Goal: Task Accomplishment & Management: Complete application form

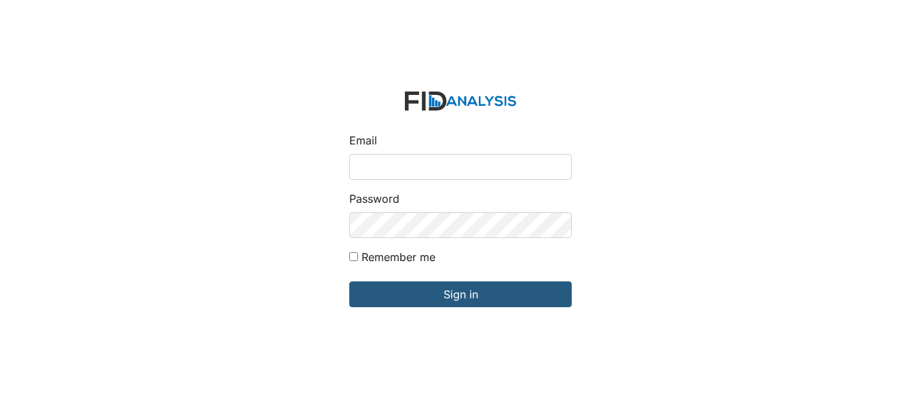
click at [477, 166] on input "Email" at bounding box center [460, 167] width 222 height 26
type input "[EMAIL_ADDRESS][DOMAIN_NAME]"
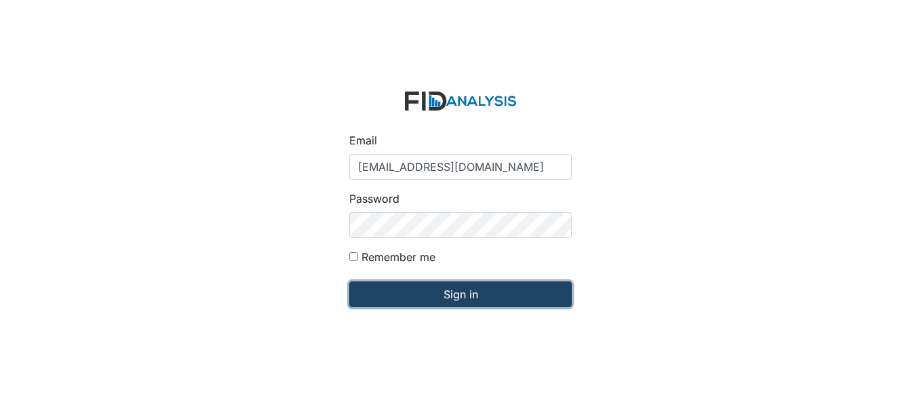
click at [472, 292] on input "Sign in" at bounding box center [460, 295] width 222 height 26
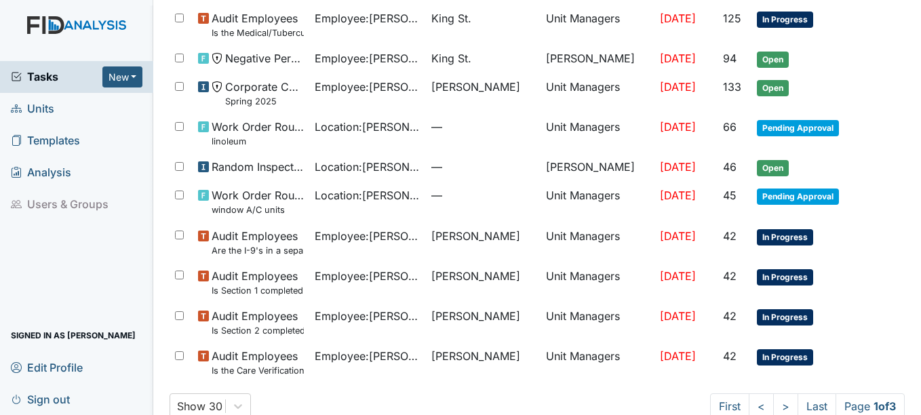
scroll to position [937, 0]
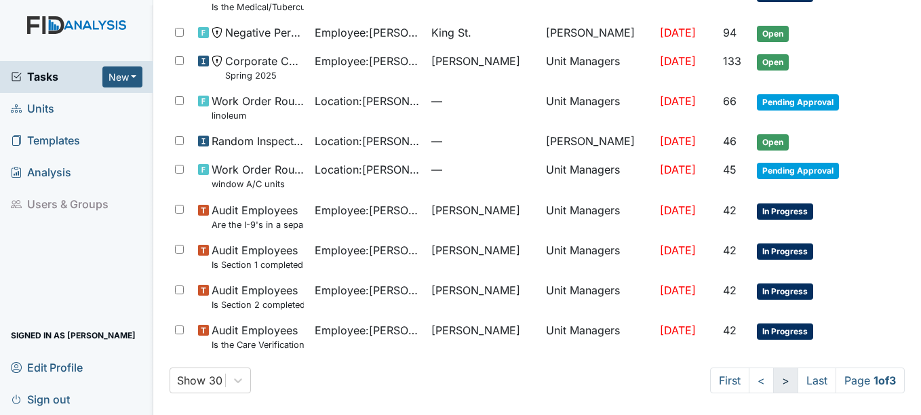
click at [773, 379] on link ">" at bounding box center [785, 381] width 25 height 26
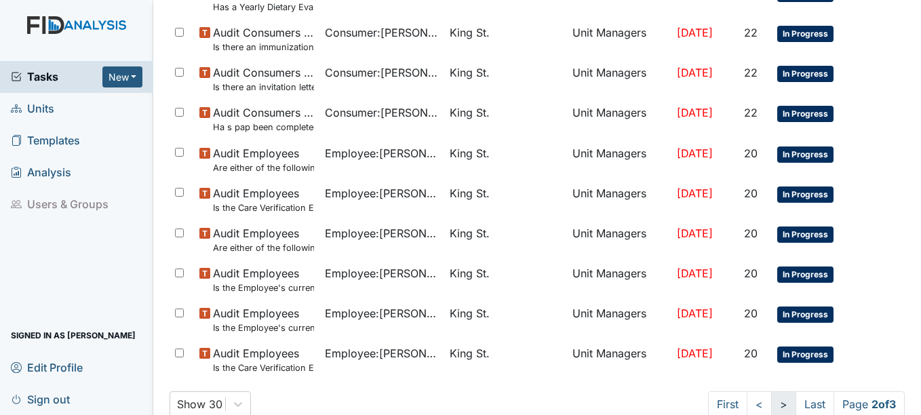
click at [771, 401] on link ">" at bounding box center [783, 404] width 25 height 26
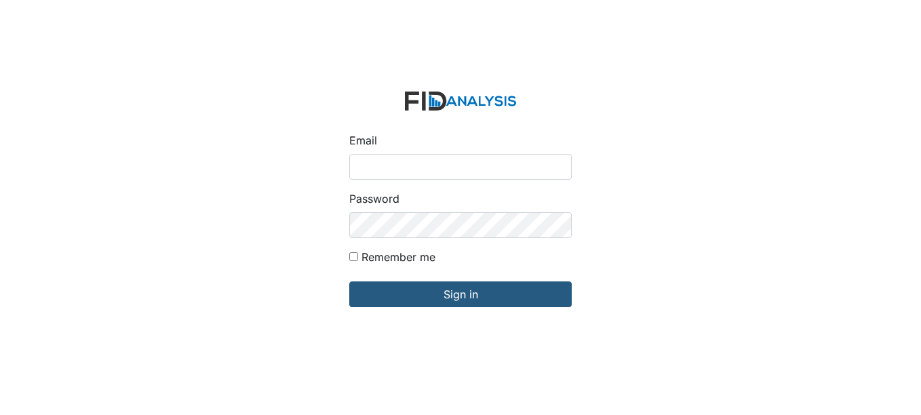
click at [397, 163] on input "Email" at bounding box center [460, 167] width 222 height 26
type input "[EMAIL_ADDRESS][DOMAIN_NAME]"
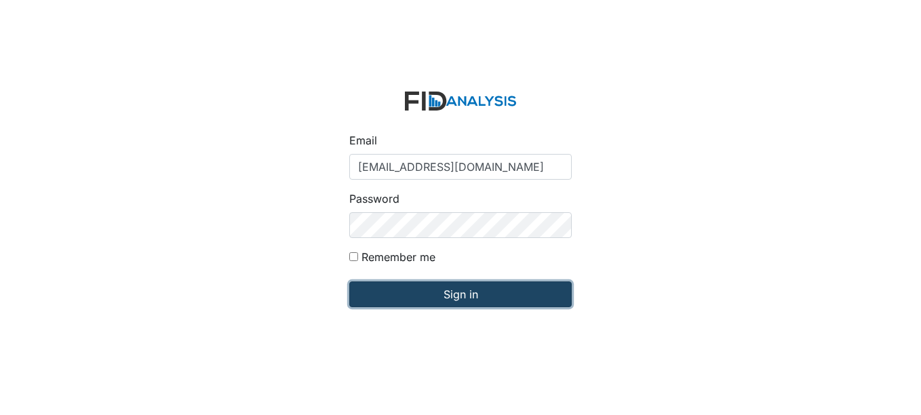
click at [459, 296] on input "Sign in" at bounding box center [460, 295] width 222 height 26
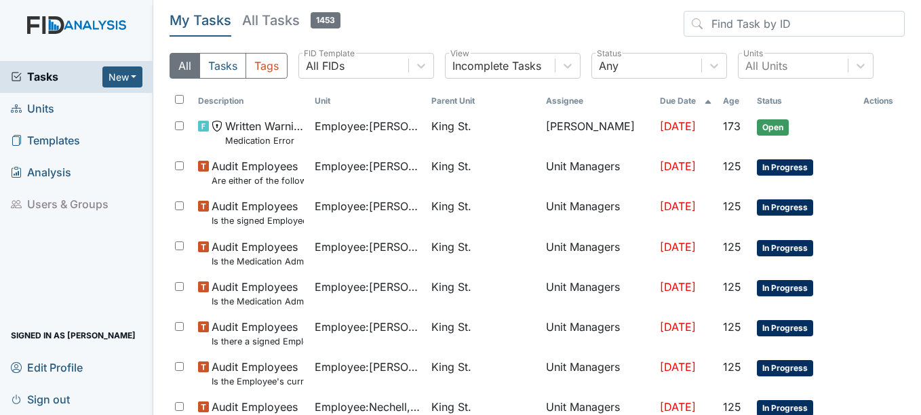
click at [49, 107] on span "Units" at bounding box center [32, 108] width 43 height 21
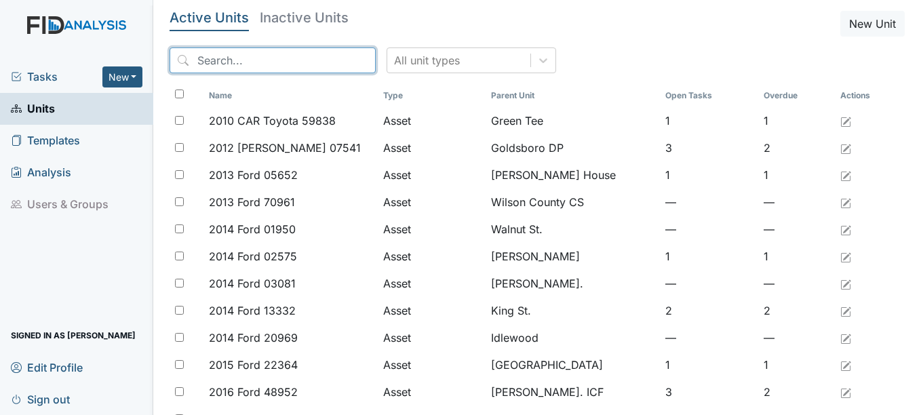
click at [273, 60] on input "search" at bounding box center [273, 60] width 206 height 26
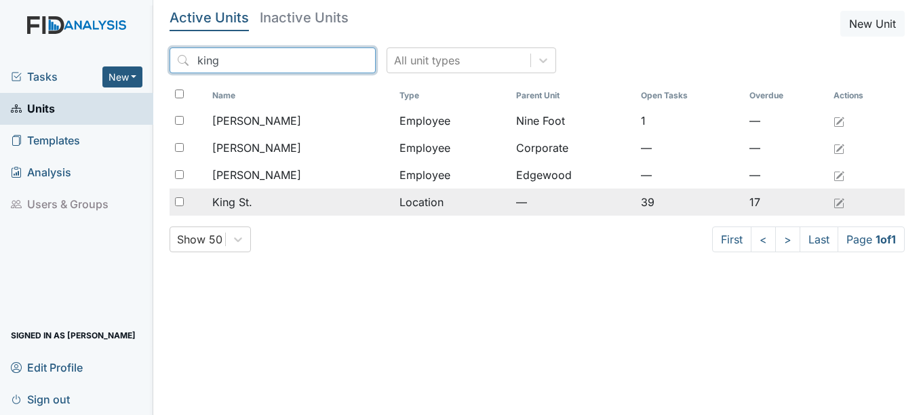
type input "king"
click at [247, 204] on span "King St." at bounding box center [232, 202] width 40 height 16
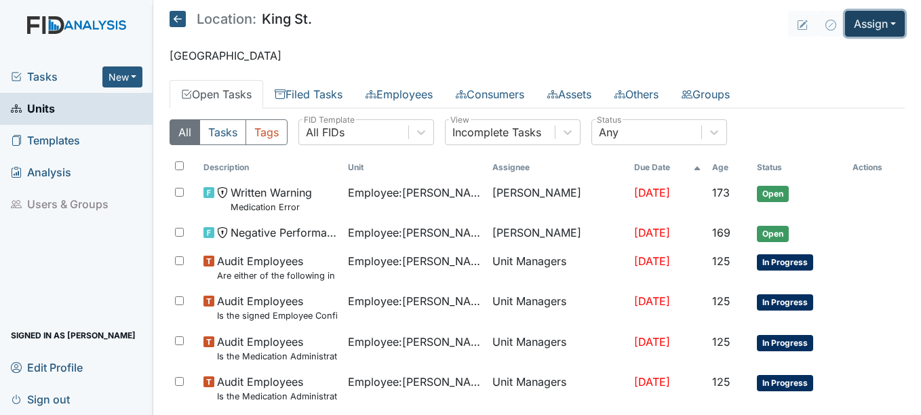
click at [885, 20] on button "Assign" at bounding box center [875, 24] width 60 height 26
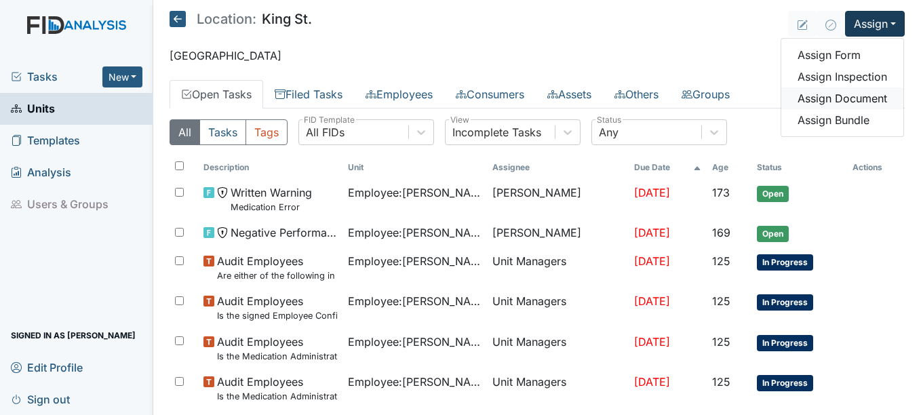
click at [857, 95] on link "Assign Document" at bounding box center [842, 99] width 122 height 22
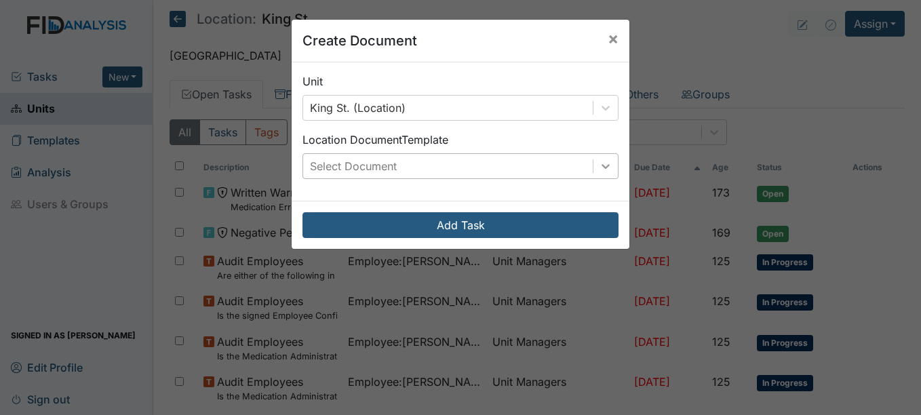
click at [602, 167] on icon at bounding box center [606, 166] width 8 height 5
click at [704, 61] on div "Create Document × Unit King St. (Location) Location Document Template Select Do…" at bounding box center [460, 207] width 921 height 415
click at [608, 35] on span "×" at bounding box center [613, 38] width 11 height 20
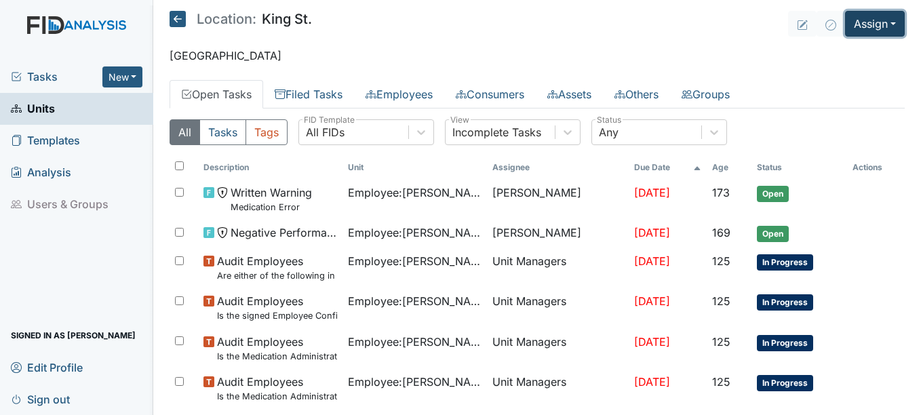
click at [885, 22] on button "Assign" at bounding box center [875, 24] width 60 height 26
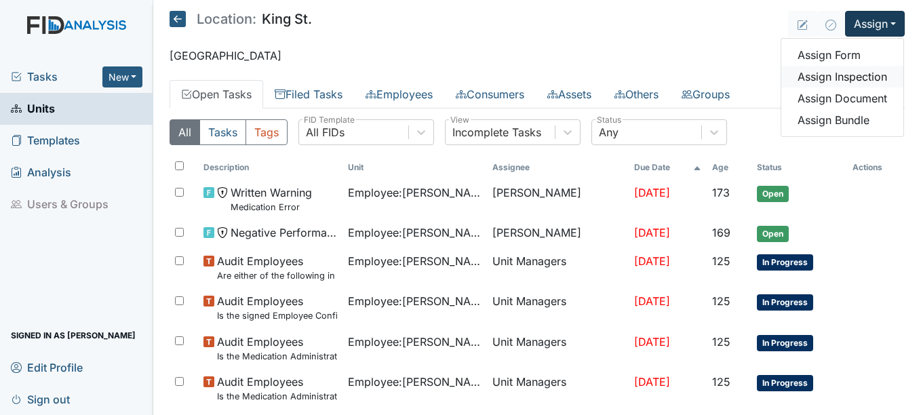
click at [865, 75] on link "Assign Inspection" at bounding box center [842, 77] width 122 height 22
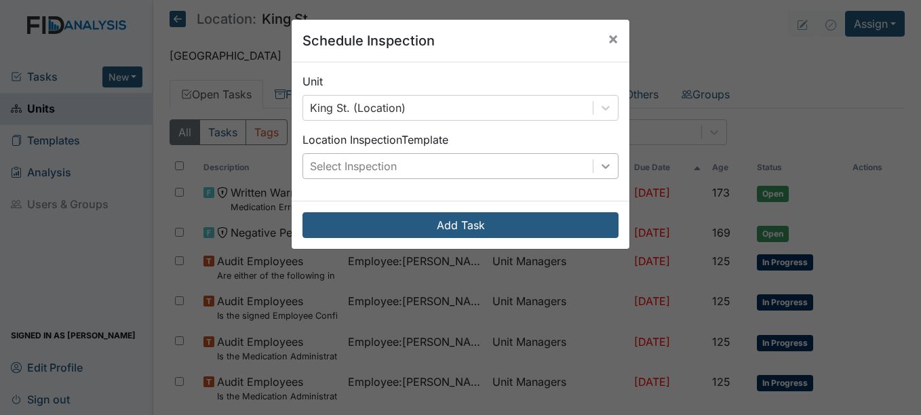
click at [602, 167] on icon at bounding box center [606, 166] width 8 height 5
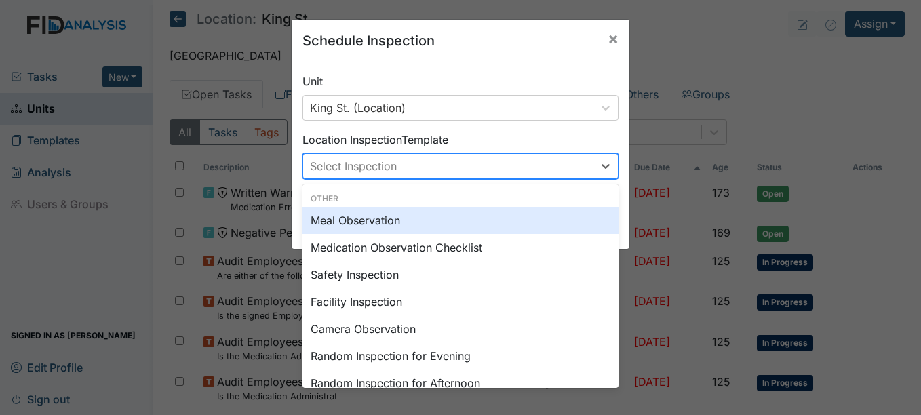
click at [368, 220] on div "Meal Observation" at bounding box center [461, 220] width 316 height 27
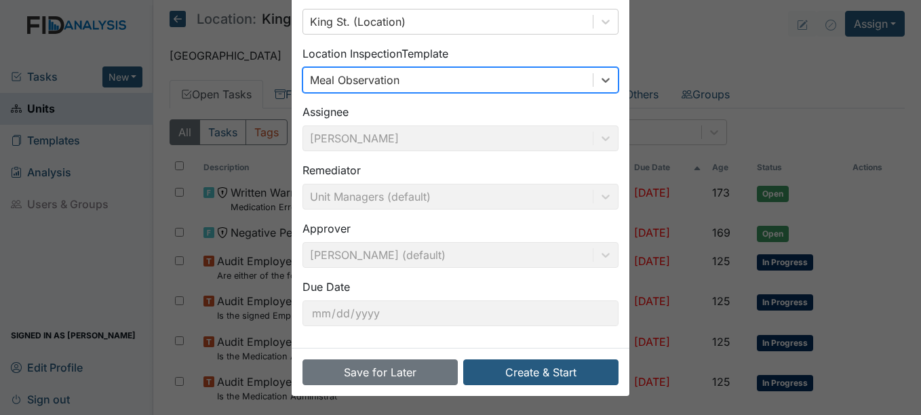
scroll to position [87, 0]
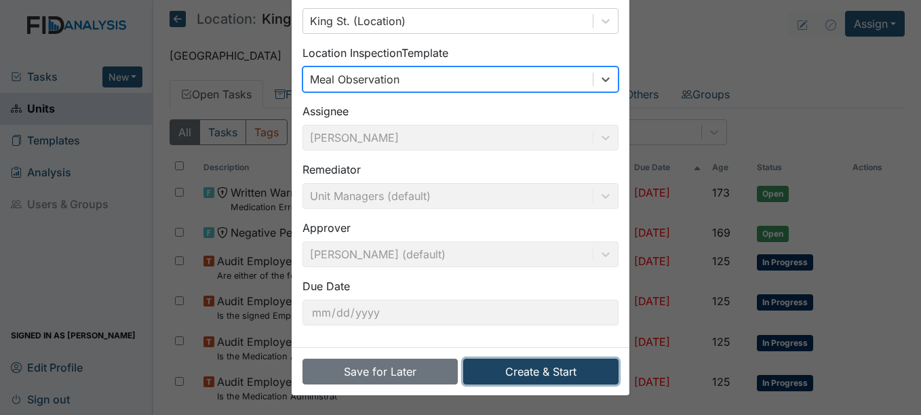
click at [545, 369] on button "Create & Start" at bounding box center [540, 372] width 155 height 26
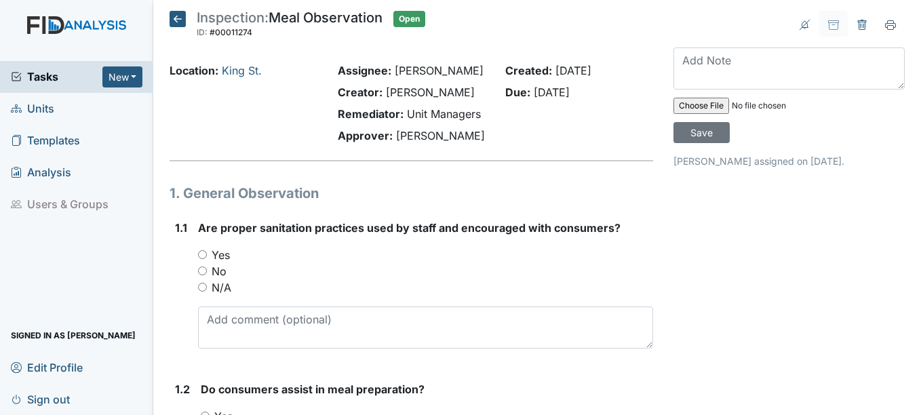
click at [201, 254] on input "Yes" at bounding box center [202, 254] width 9 height 9
radio input "true"
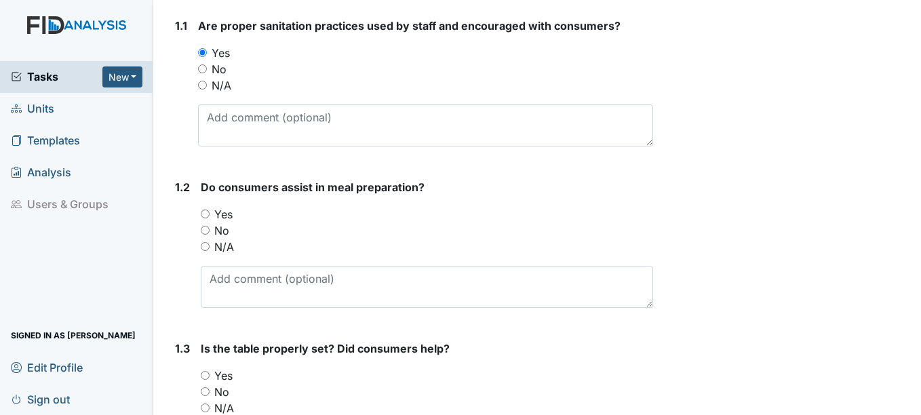
scroll to position [204, 0]
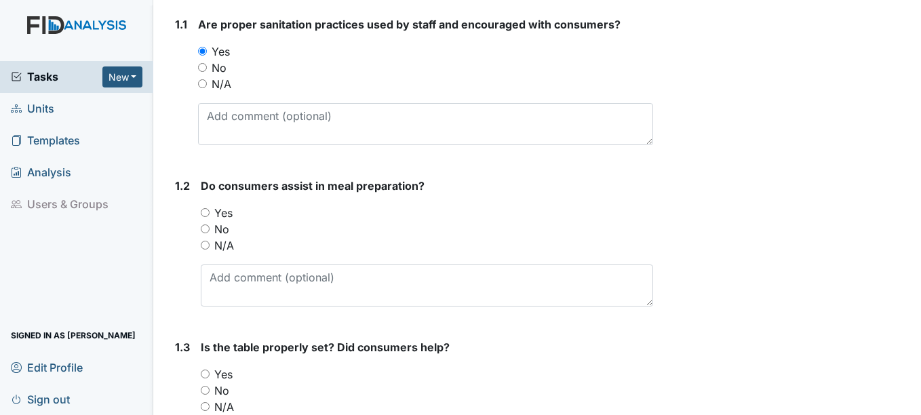
click at [208, 210] on input "Yes" at bounding box center [205, 212] width 9 height 9
radio input "true"
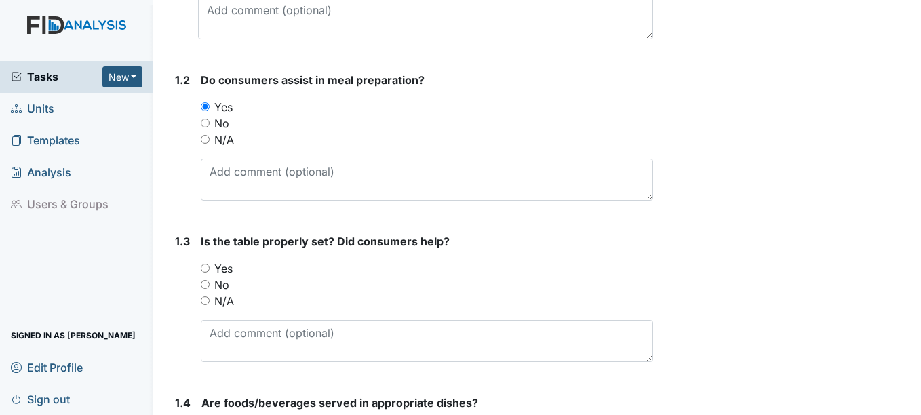
scroll to position [339, 0]
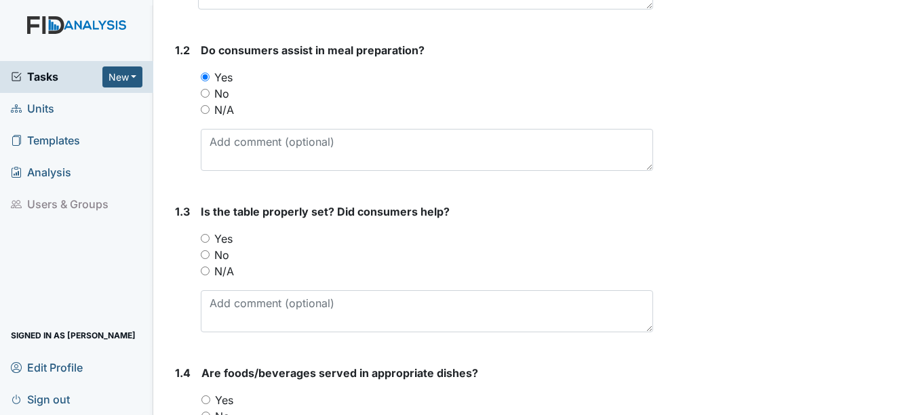
click at [206, 238] on input "Yes" at bounding box center [205, 238] width 9 height 9
radio input "true"
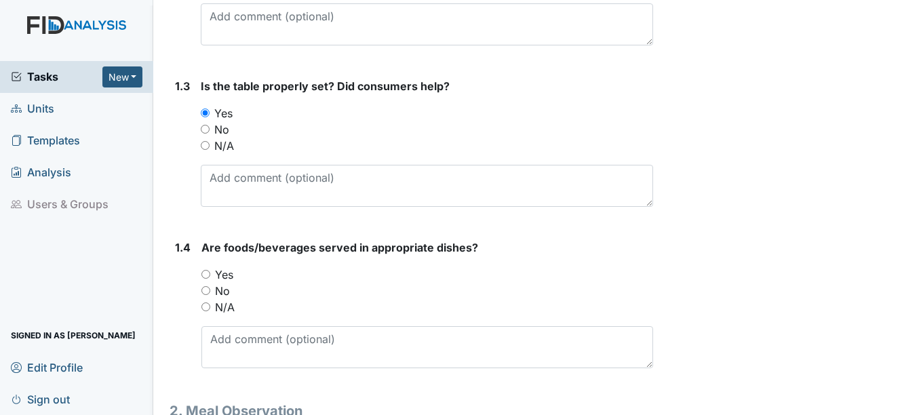
scroll to position [475, 0]
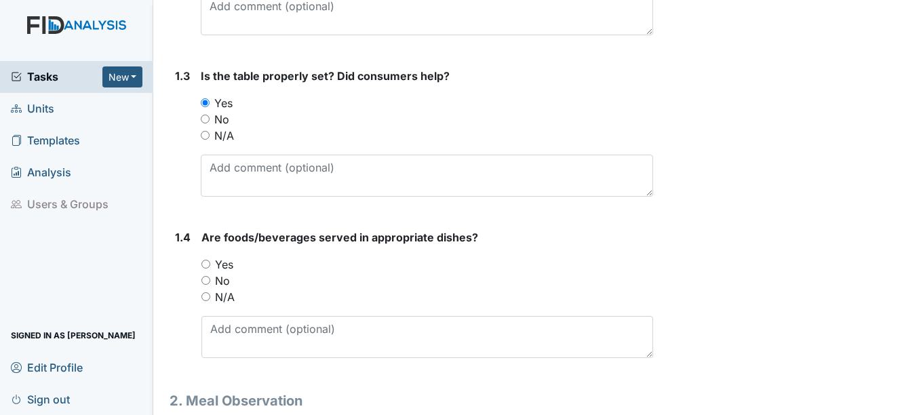
click at [206, 265] on input "Yes" at bounding box center [205, 264] width 9 height 9
radio input "true"
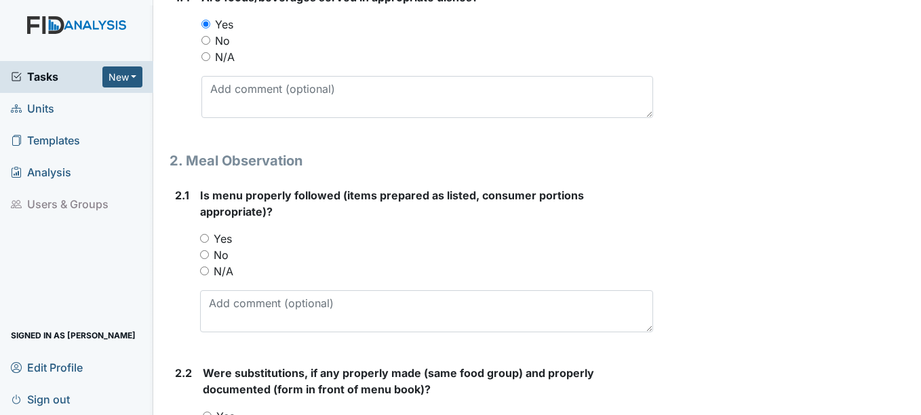
scroll to position [746, 0]
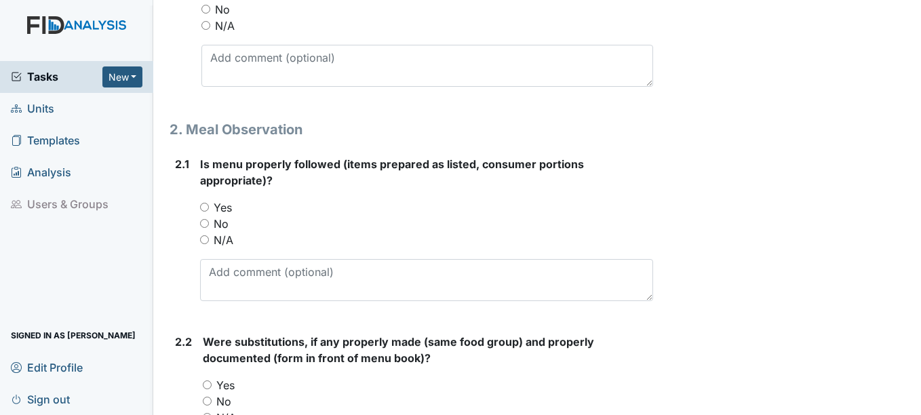
click at [204, 208] on input "Yes" at bounding box center [204, 207] width 9 height 9
radio input "true"
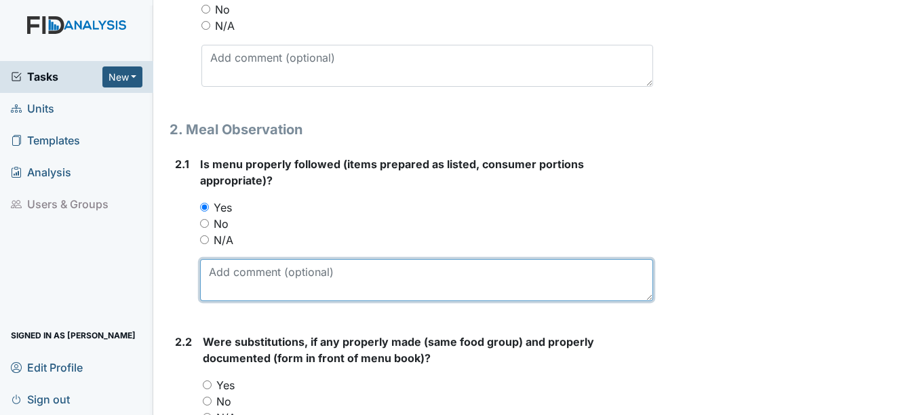
click at [222, 278] on textarea at bounding box center [426, 280] width 452 height 42
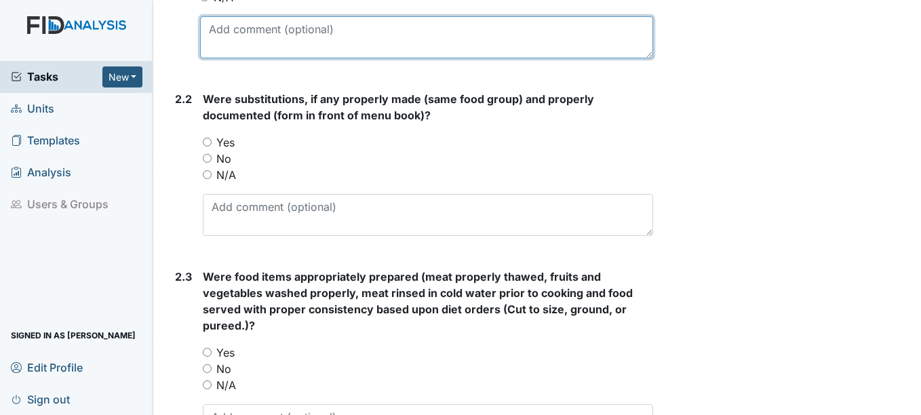
scroll to position [1018, 0]
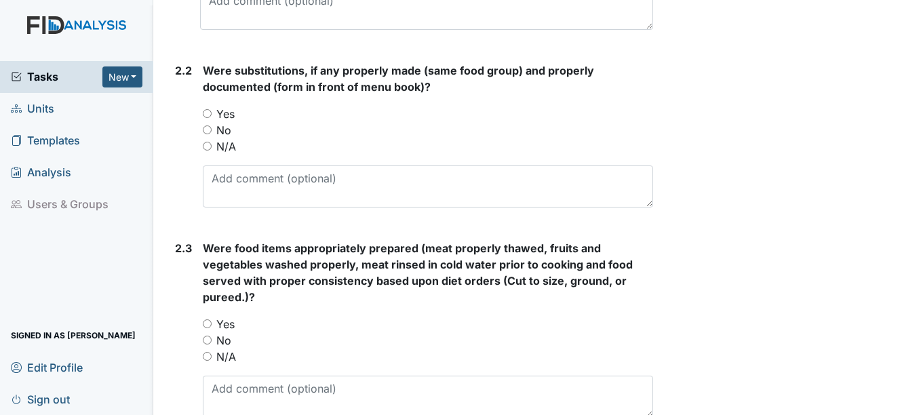
click at [210, 113] on input "Yes" at bounding box center [207, 113] width 9 height 9
radio input "true"
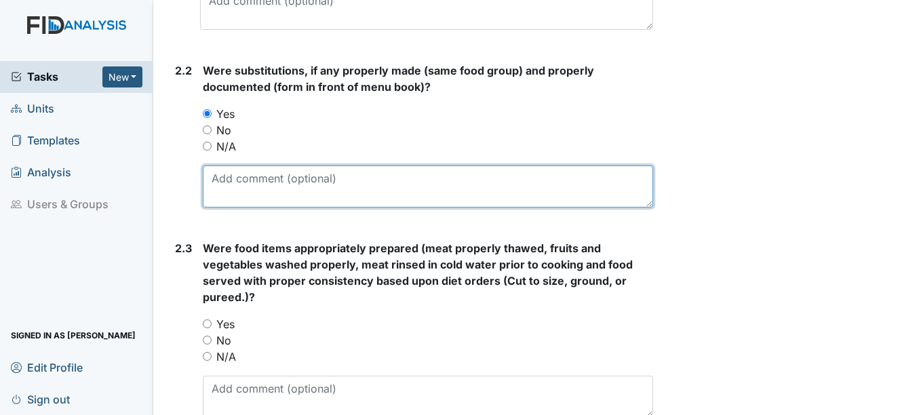
click at [220, 179] on textarea at bounding box center [428, 187] width 450 height 42
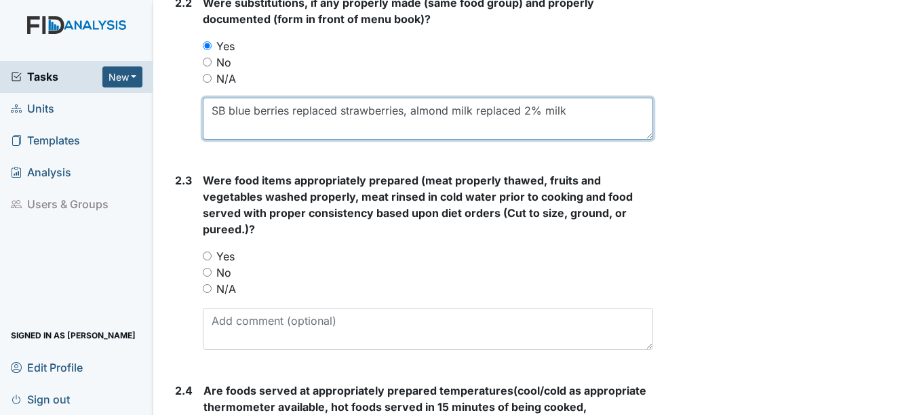
type textarea "SB blue berries replaced strawberries, almond milk replaced 2% milk"
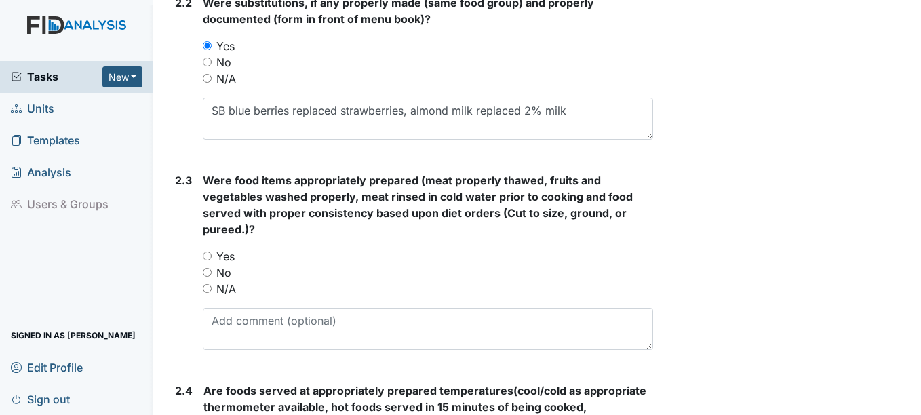
click at [210, 254] on input "Yes" at bounding box center [207, 256] width 9 height 9
radio input "true"
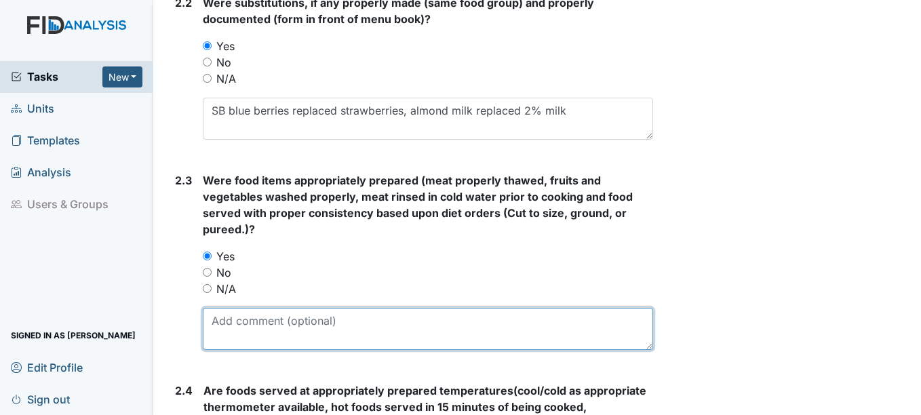
click at [215, 325] on textarea at bounding box center [428, 329] width 450 height 42
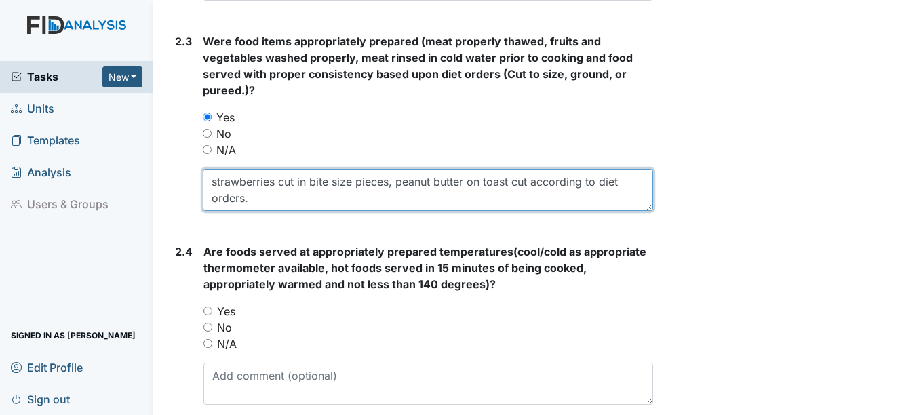
scroll to position [1289, 0]
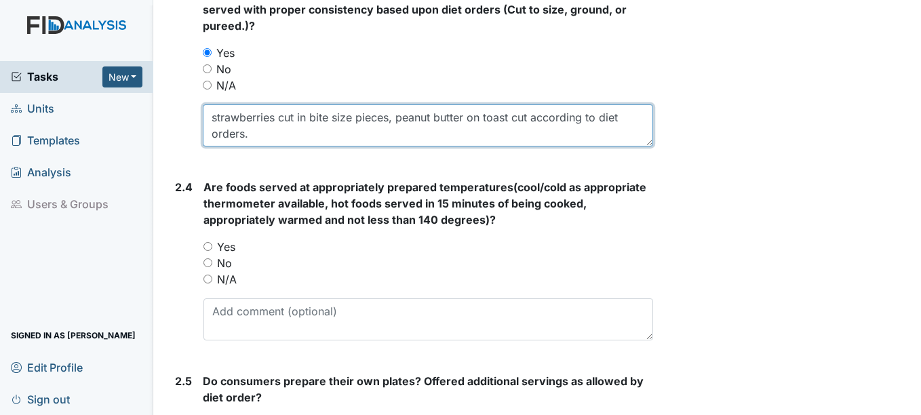
type textarea "strawberries cut in bite size pieces, peanut butter on toast cut according to d…"
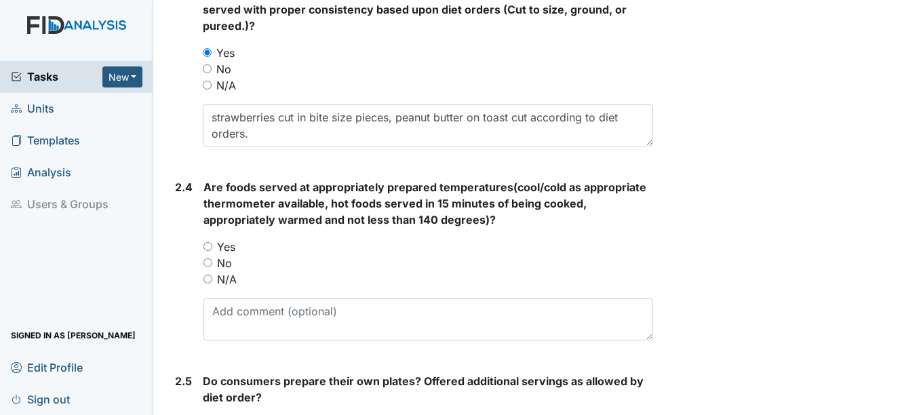
click at [209, 245] on input "Yes" at bounding box center [208, 246] width 9 height 9
radio input "true"
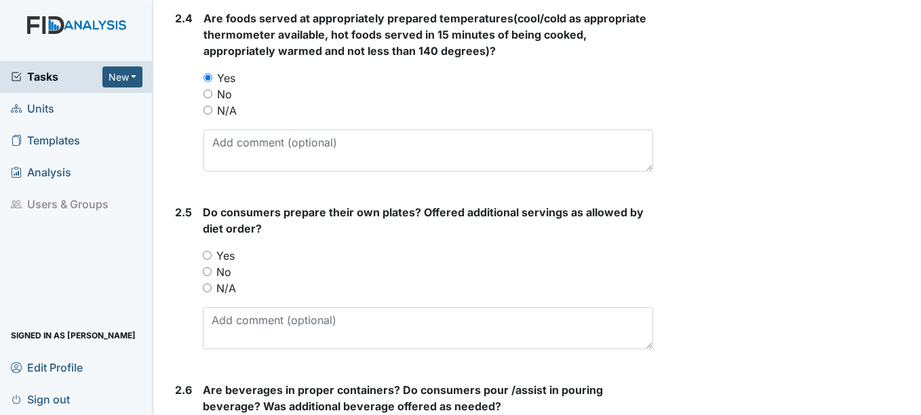
scroll to position [1492, 0]
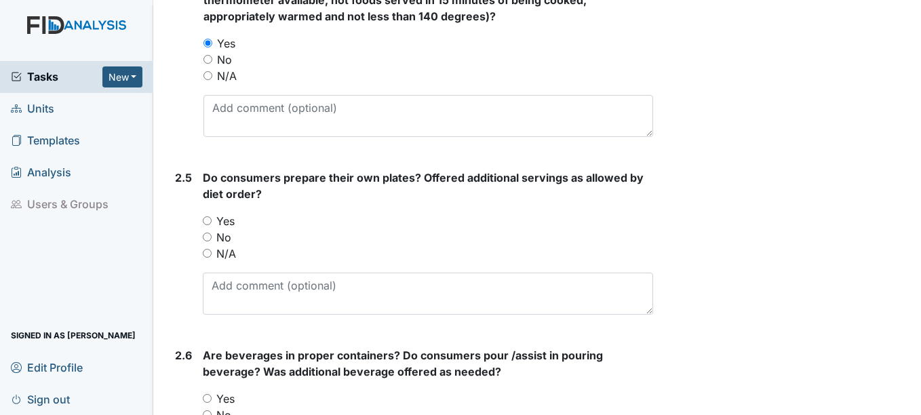
click at [210, 220] on input "Yes" at bounding box center [207, 220] width 9 height 9
radio input "true"
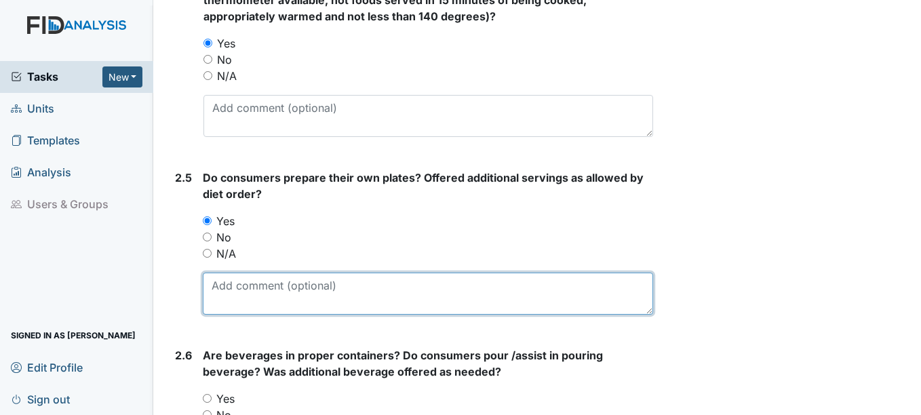
click at [229, 286] on textarea at bounding box center [428, 294] width 450 height 42
type textarea "f"
type textarea "c"
click at [584, 288] on textarea "additional servings were offered for each consumer diet order and encourged to" at bounding box center [428, 294] width 450 height 42
click at [636, 287] on textarea "additional servings were offered for each consumer diet order and encouraged to" at bounding box center [428, 294] width 450 height 42
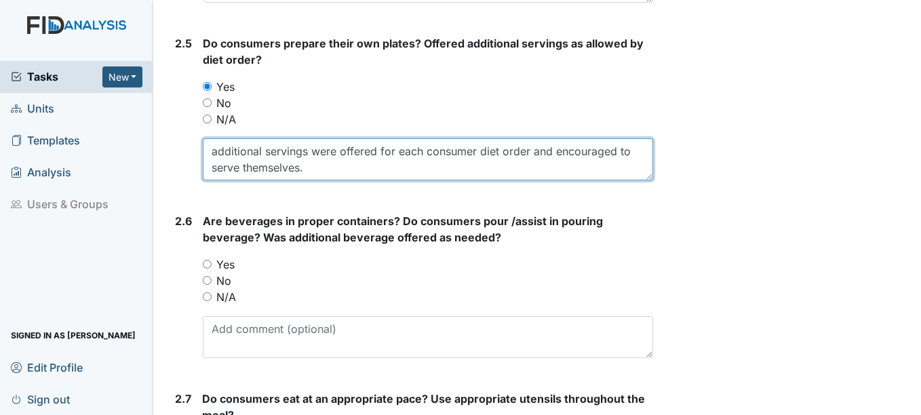
scroll to position [1696, 0]
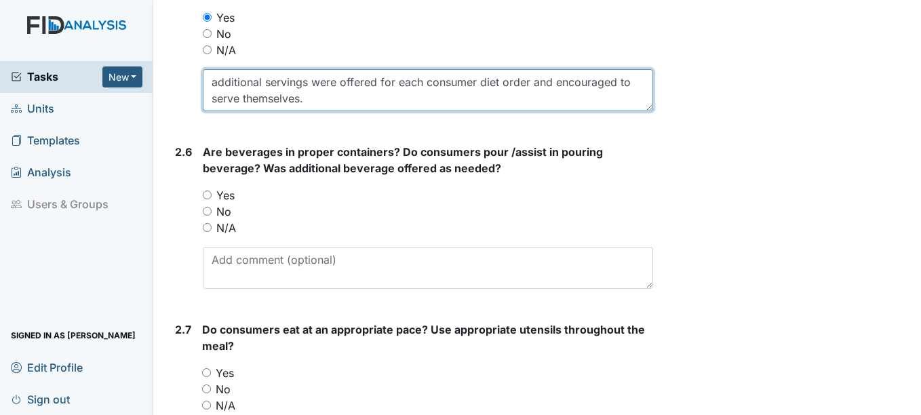
type textarea "additional servings were offered for each consumer diet order and encouraged to…"
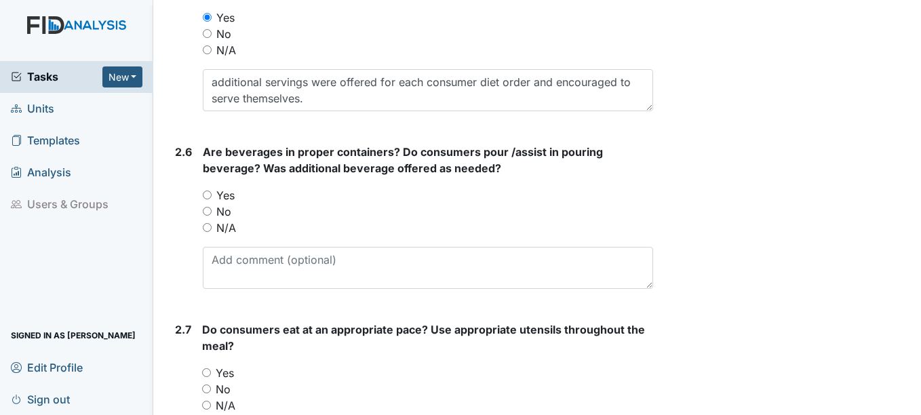
click at [210, 193] on input "Yes" at bounding box center [207, 195] width 9 height 9
radio input "true"
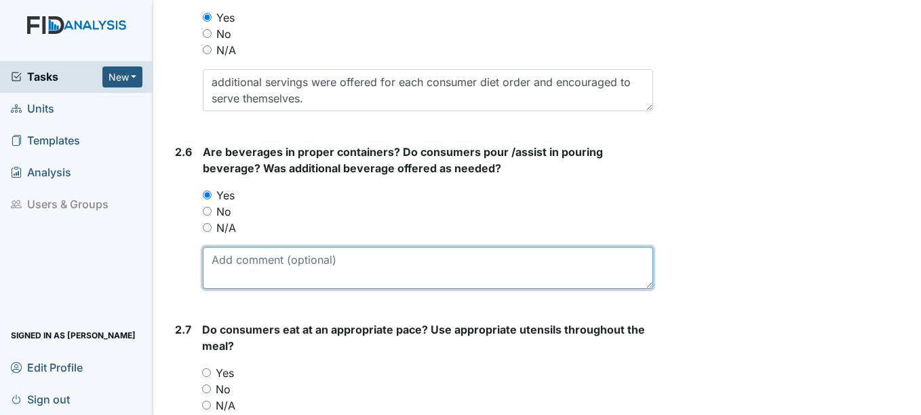
click at [231, 267] on textarea at bounding box center [428, 268] width 450 height 42
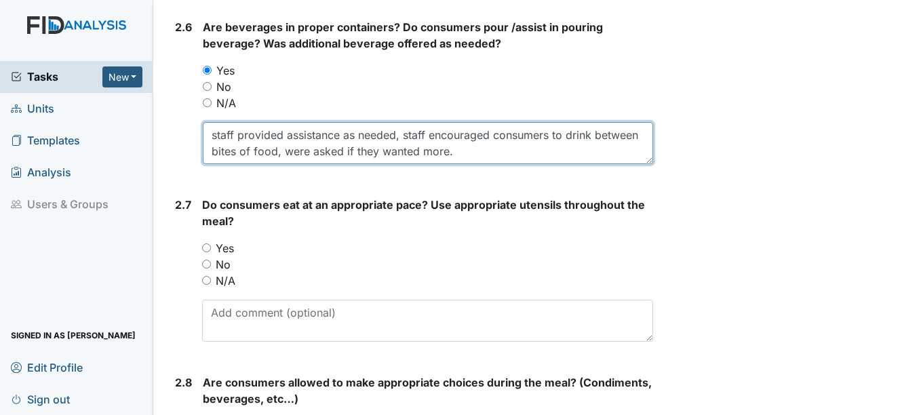
scroll to position [1832, 0]
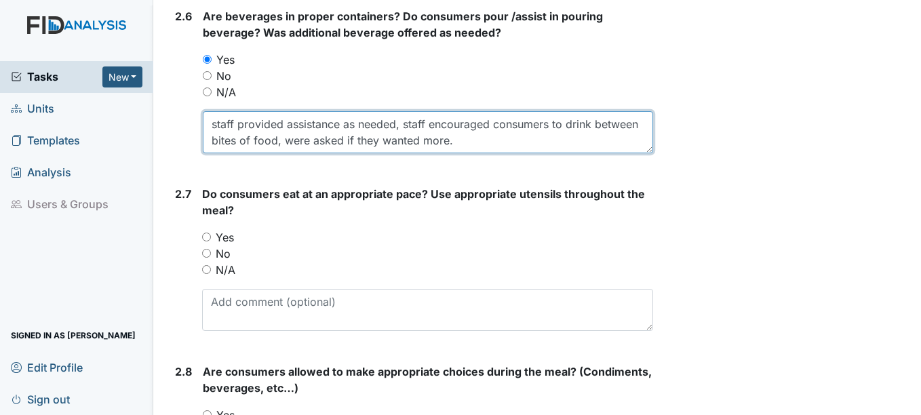
type textarea "staff provided assistance as needed, staff encouraged consumers to drink betwee…"
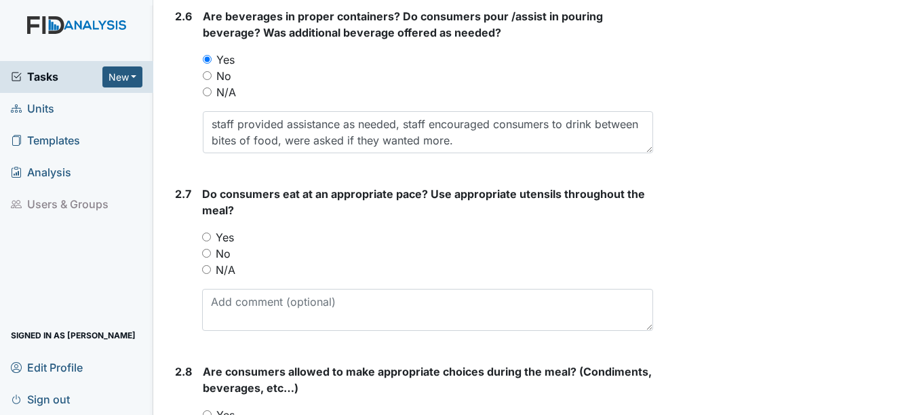
click at [208, 237] on input "Yes" at bounding box center [206, 237] width 9 height 9
radio input "true"
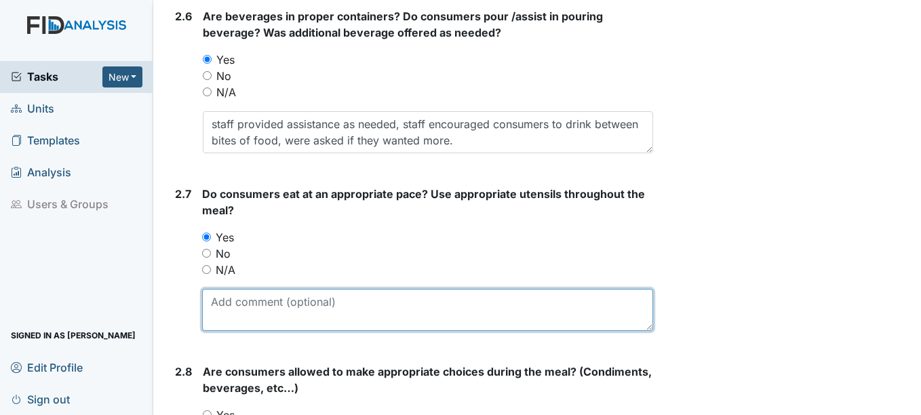
click at [235, 309] on textarea at bounding box center [427, 310] width 450 height 42
click at [406, 299] on textarea "NC, KN, SB, CS, ND utilized their adaptives" at bounding box center [427, 310] width 450 height 42
click at [513, 303] on textarea "NC, KN, SB, CS, ND utilized their adaptives as required" at bounding box center [427, 310] width 450 height 42
click at [602, 302] on textarea "NC, KN, SB, CS, ND utilized their adaptives as required. Observed LW encouragin…" at bounding box center [427, 310] width 450 height 42
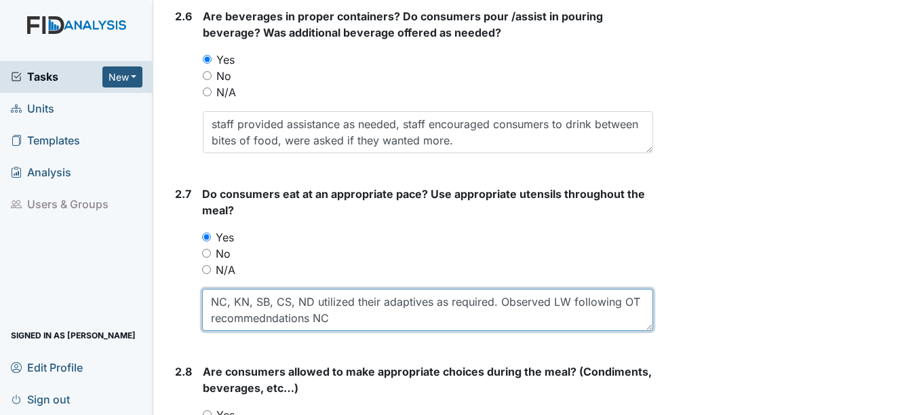
click at [285, 317] on textarea "NC, KN, SB, CS, ND utilized their adaptives as required. Observed LW following …" at bounding box center [427, 310] width 450 height 42
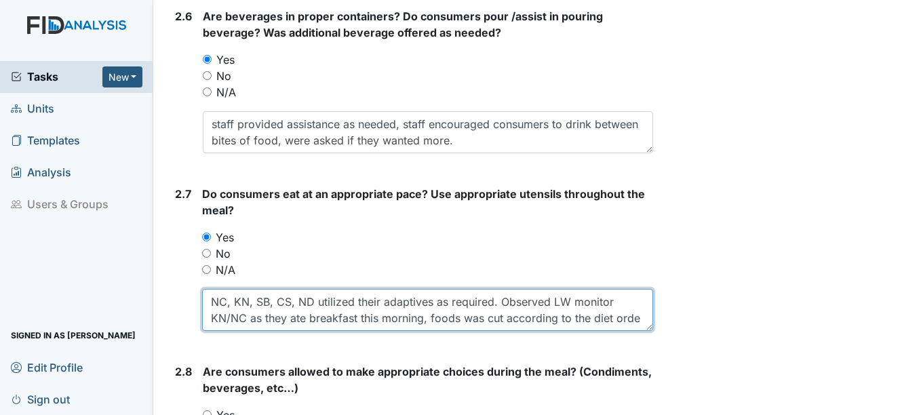
scroll to position [11, 0]
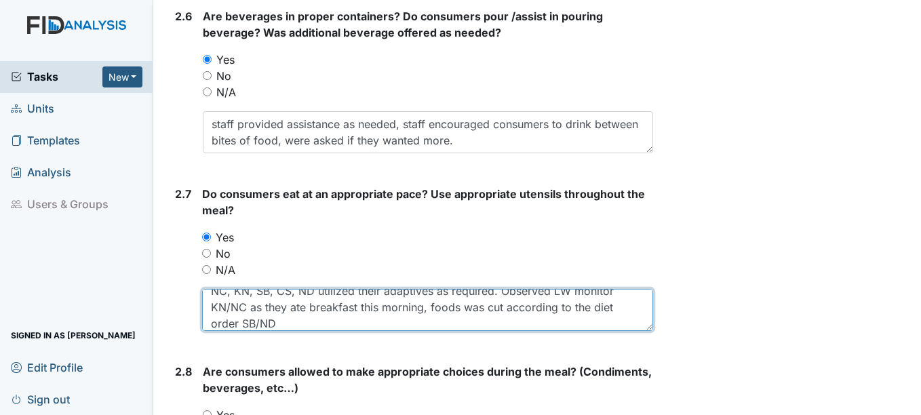
click at [474, 307] on textarea "NC, KN, SB, CS, ND utilized their adaptives as required. Observed LW monitor KN…" at bounding box center [427, 310] width 450 height 42
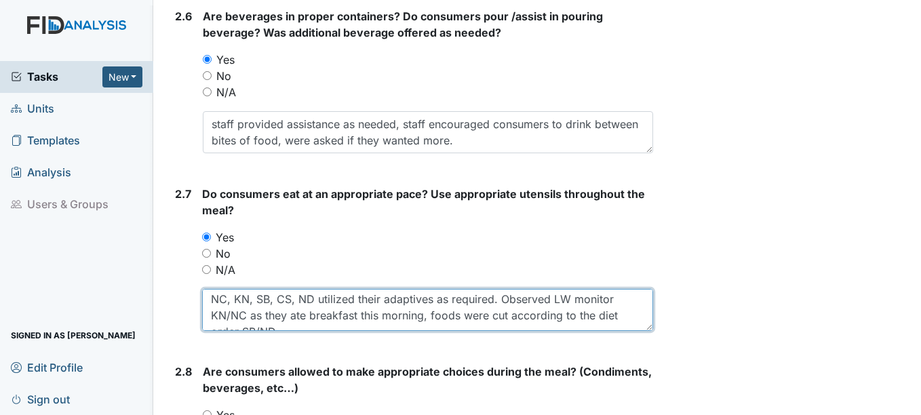
scroll to position [0, 0]
click at [433, 301] on textarea "NC, KN, SB, CS, ND utilized their adaptives as required. Observed LW monitor KN…" at bounding box center [427, 310] width 450 height 42
click at [623, 317] on textarea "NC, KN, SB, CS, ND utilized their adaptive as required. Observed LW monitor KN/…" at bounding box center [427, 310] width 450 height 42
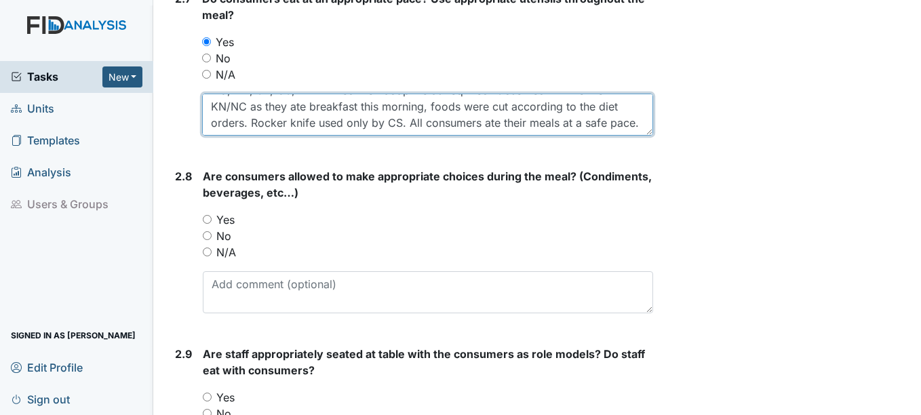
scroll to position [2103, 0]
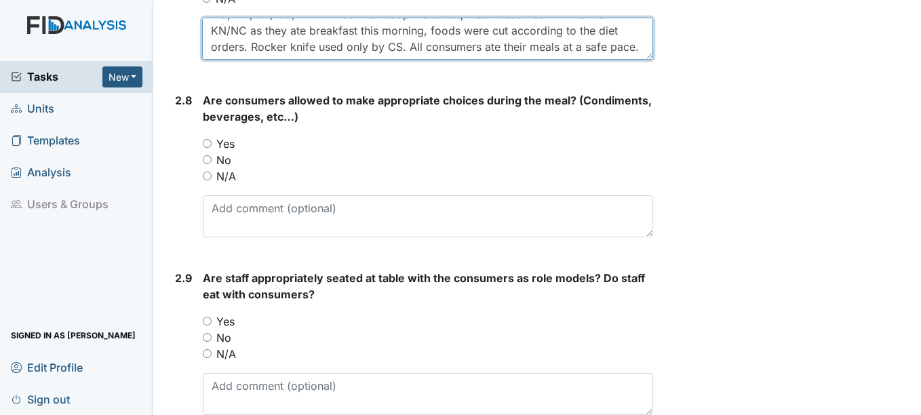
type textarea "NC, KN, SB, CS, ND utilized their adaptive as required. Observed LW monitor KN/…"
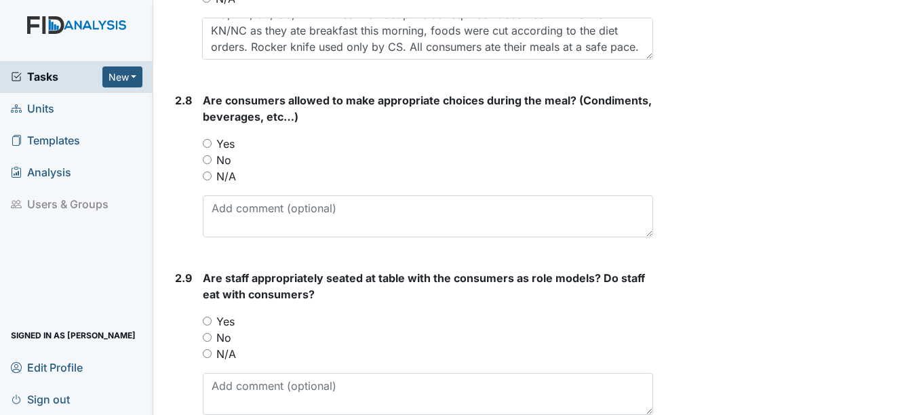
click at [208, 144] on input "Yes" at bounding box center [207, 143] width 9 height 9
radio input "true"
click at [210, 320] on input "Yes" at bounding box center [207, 321] width 9 height 9
radio input "true"
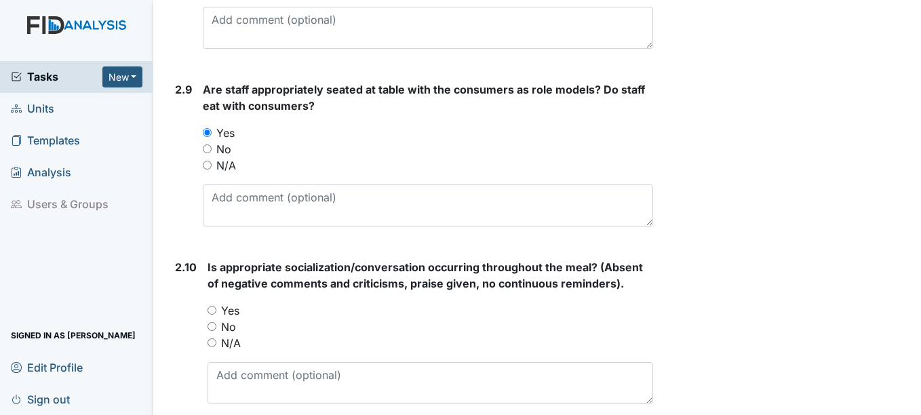
scroll to position [2306, 0]
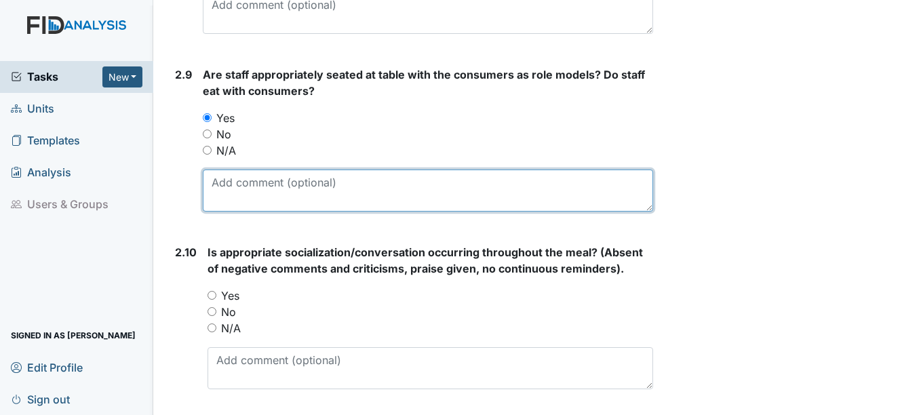
click at [241, 195] on textarea at bounding box center [428, 191] width 450 height 42
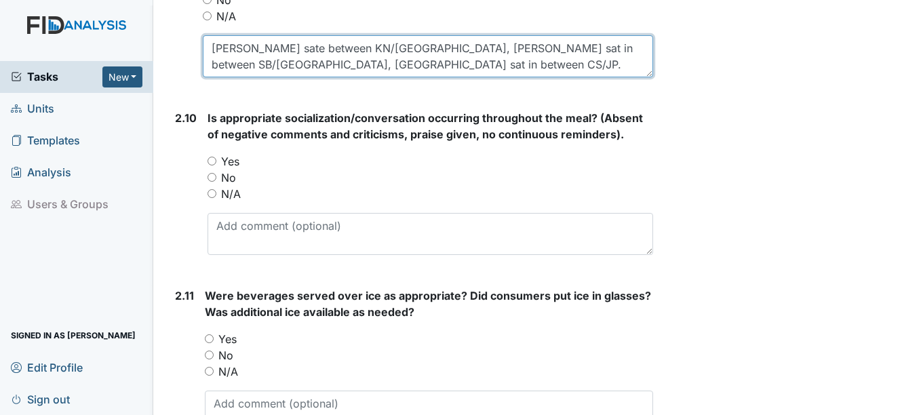
scroll to position [2442, 0]
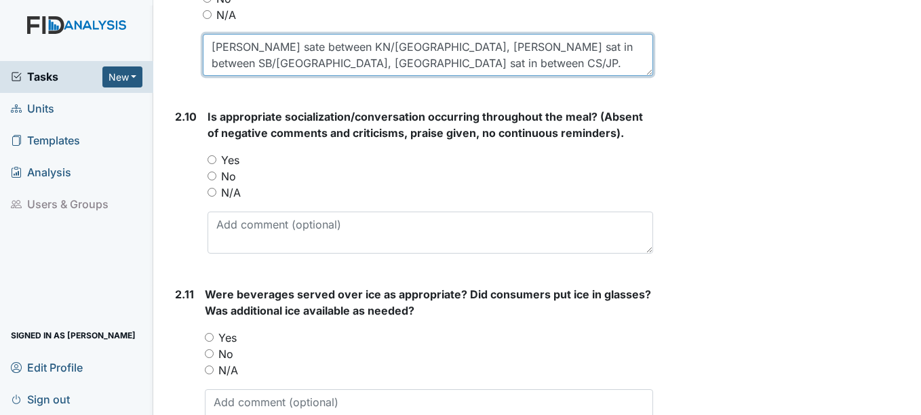
type textarea "Loretta sate between KN/NC, Samantha sat in between SB/ND, Alyssia sat in betwe…"
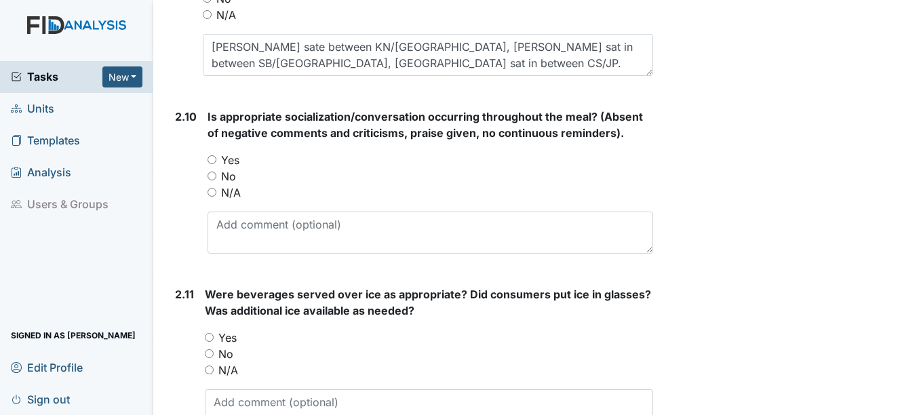
click at [211, 159] on input "Yes" at bounding box center [212, 159] width 9 height 9
radio input "true"
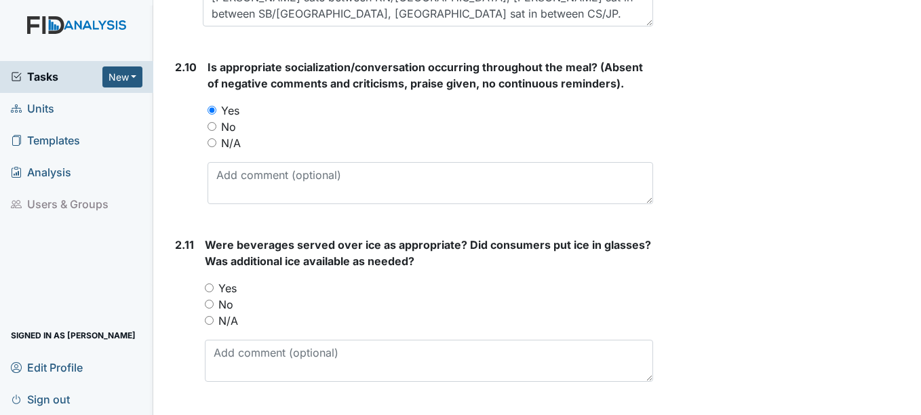
scroll to position [2578, 0]
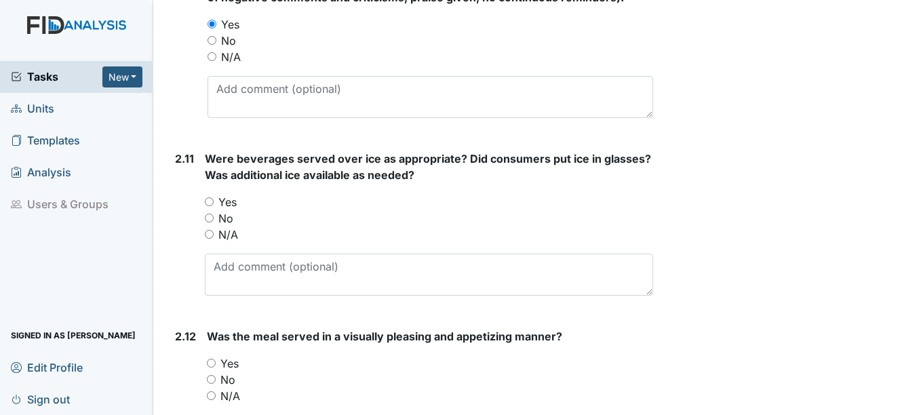
click at [210, 200] on input "Yes" at bounding box center [209, 201] width 9 height 9
radio input "true"
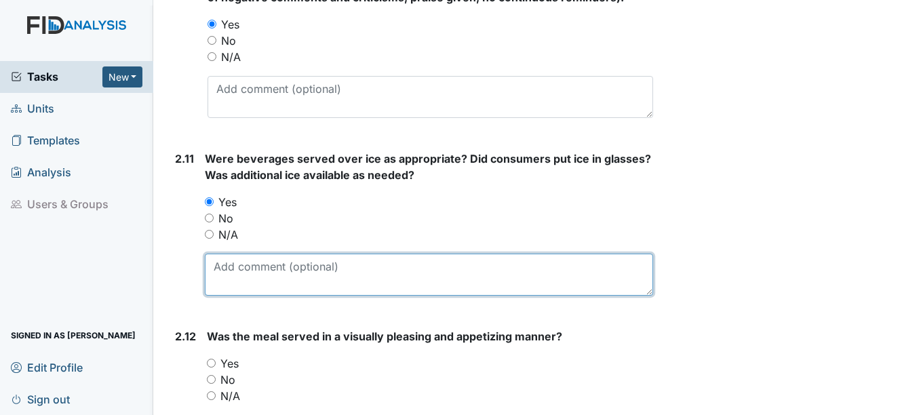
click at [235, 271] on textarea at bounding box center [429, 275] width 448 height 42
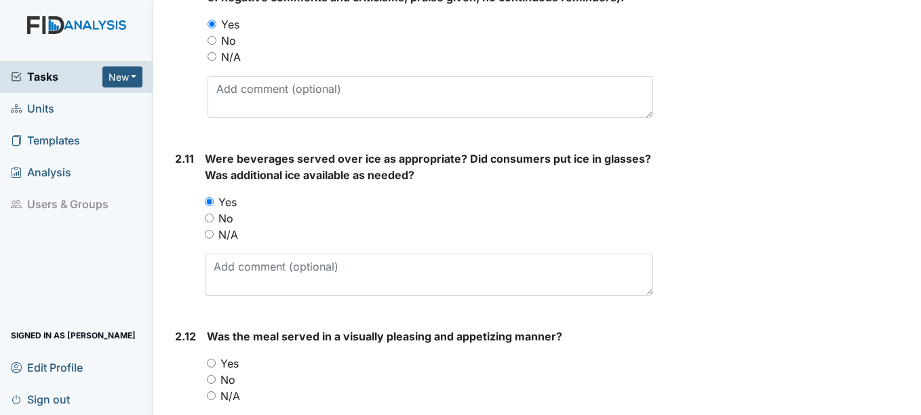
click at [210, 216] on input "No" at bounding box center [209, 218] width 9 height 9
radio input "true"
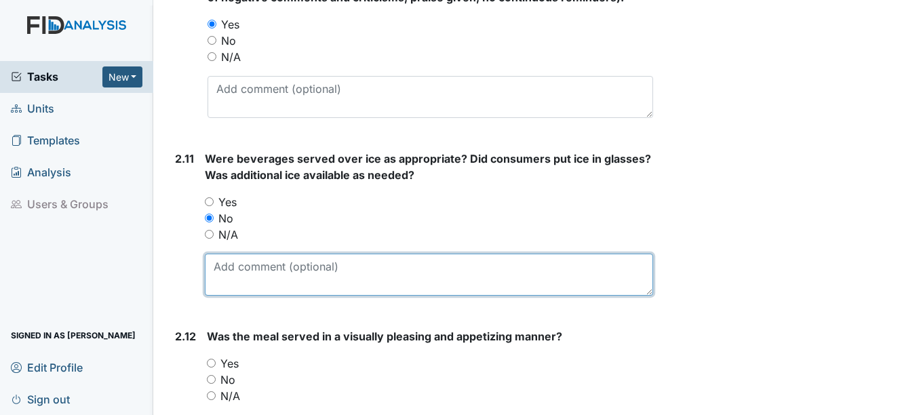
click at [233, 270] on textarea at bounding box center [429, 275] width 448 height 42
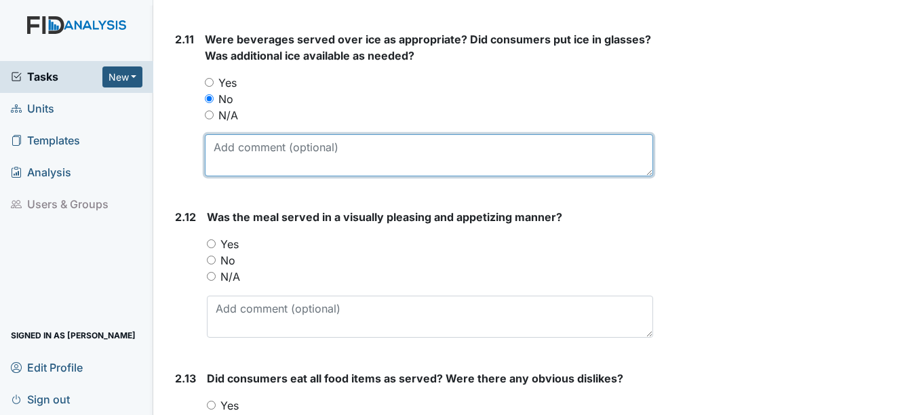
scroll to position [2781, 0]
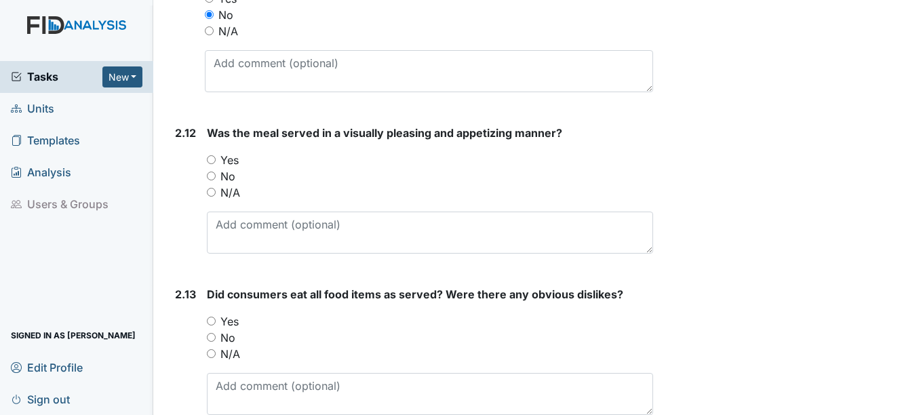
click at [211, 161] on input "Yes" at bounding box center [211, 159] width 9 height 9
radio input "true"
click at [212, 319] on input "Yes" at bounding box center [211, 321] width 9 height 9
radio input "true"
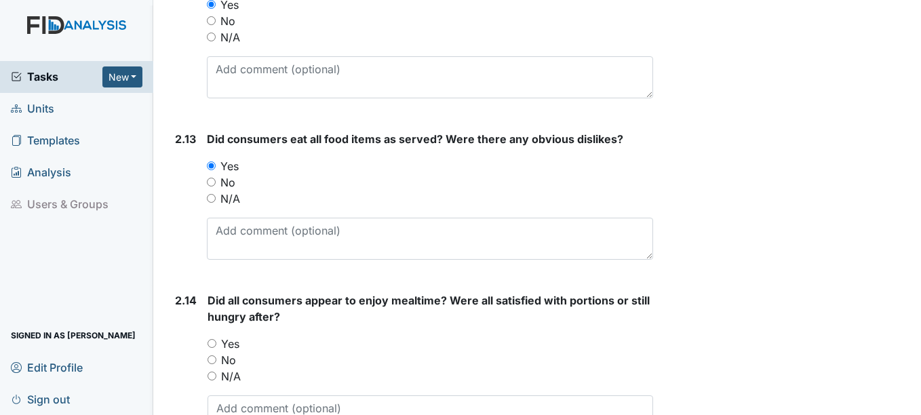
scroll to position [2985, 0]
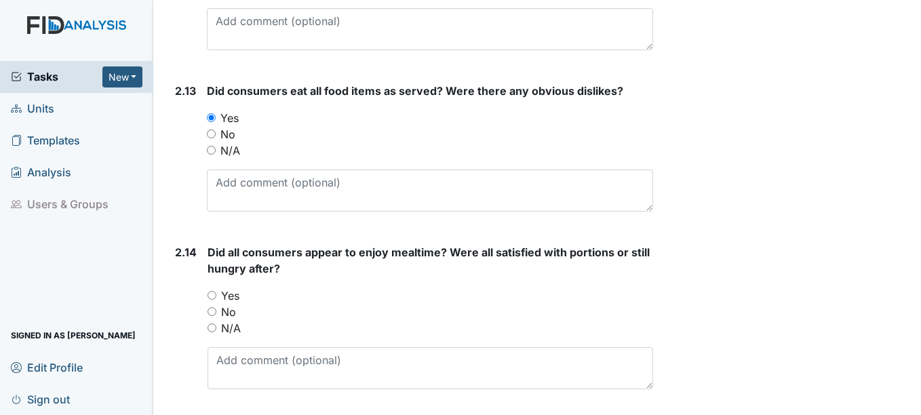
click at [212, 295] on input "Yes" at bounding box center [212, 295] width 9 height 9
radio input "true"
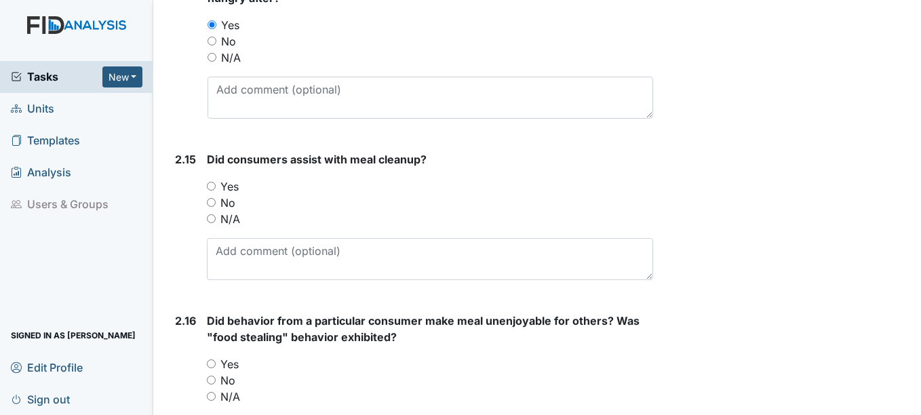
scroll to position [3256, 0]
click at [210, 186] on input "Yes" at bounding box center [211, 185] width 9 height 9
radio input "true"
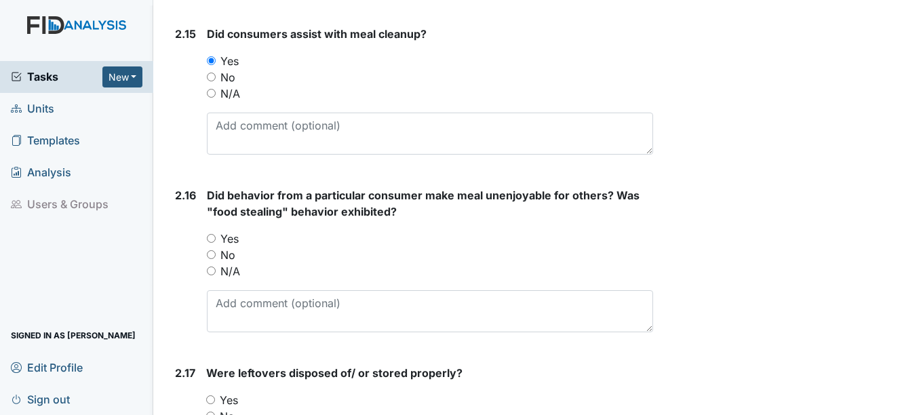
scroll to position [3392, 0]
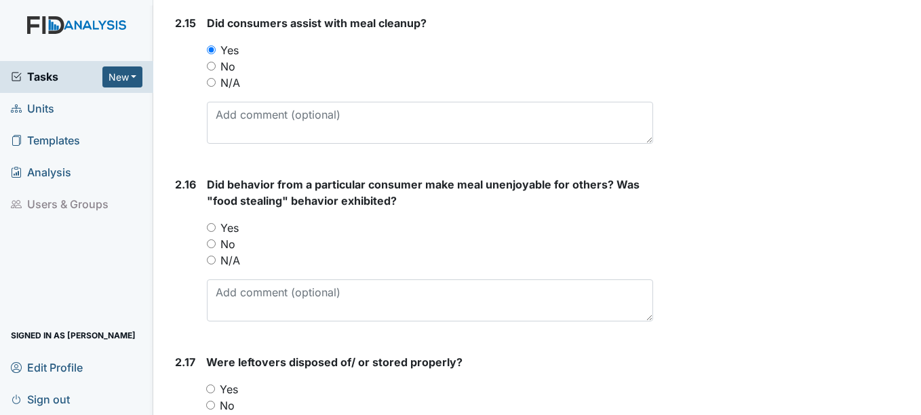
click at [212, 244] on input "No" at bounding box center [211, 243] width 9 height 9
radio input "true"
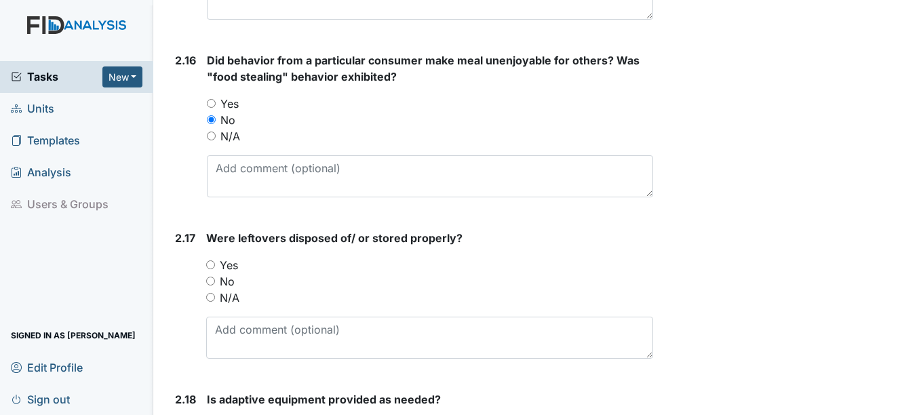
scroll to position [3527, 0]
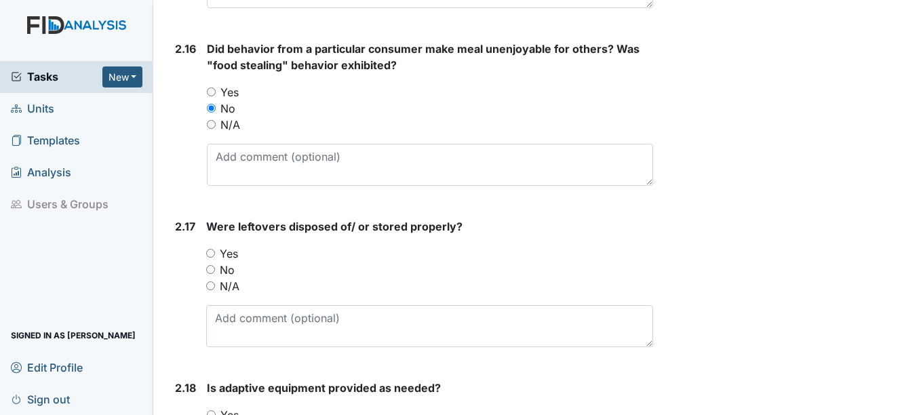
click at [213, 253] on input "Yes" at bounding box center [210, 253] width 9 height 9
radio input "true"
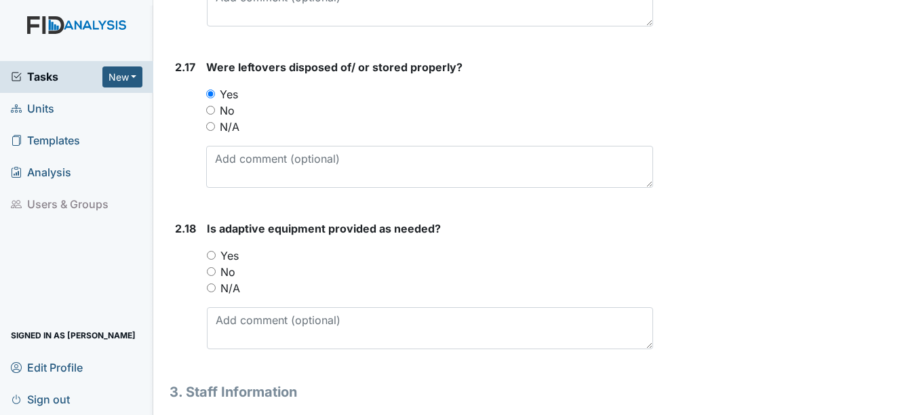
scroll to position [3731, 0]
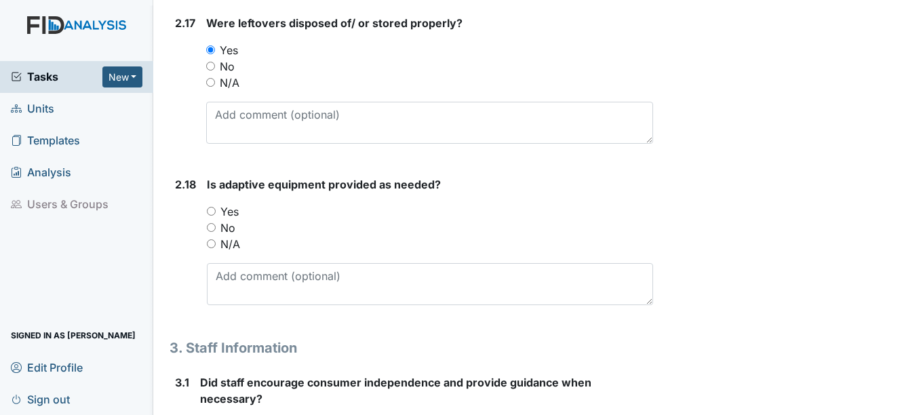
click at [212, 212] on input "Yes" at bounding box center [211, 211] width 9 height 9
radio input "true"
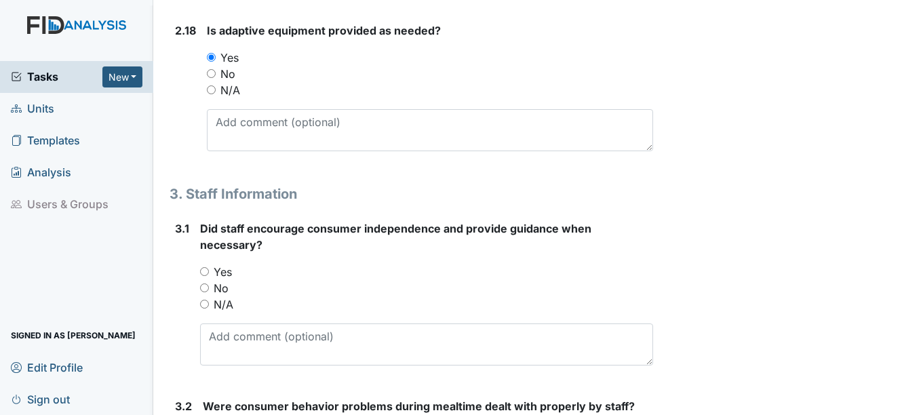
scroll to position [3934, 0]
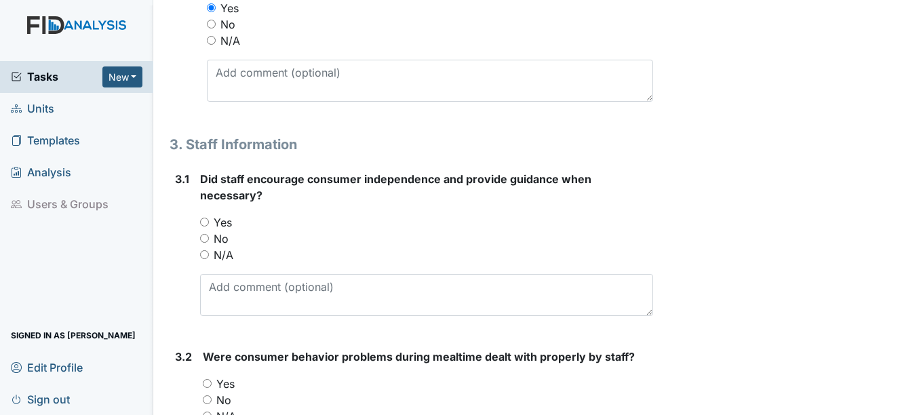
click at [204, 220] on input "Yes" at bounding box center [204, 222] width 9 height 9
radio input "true"
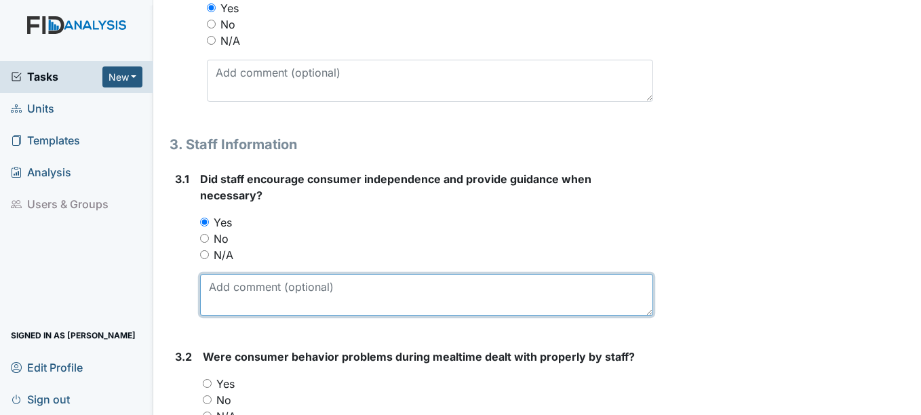
click at [220, 293] on textarea at bounding box center [426, 295] width 452 height 42
type textarea "S"
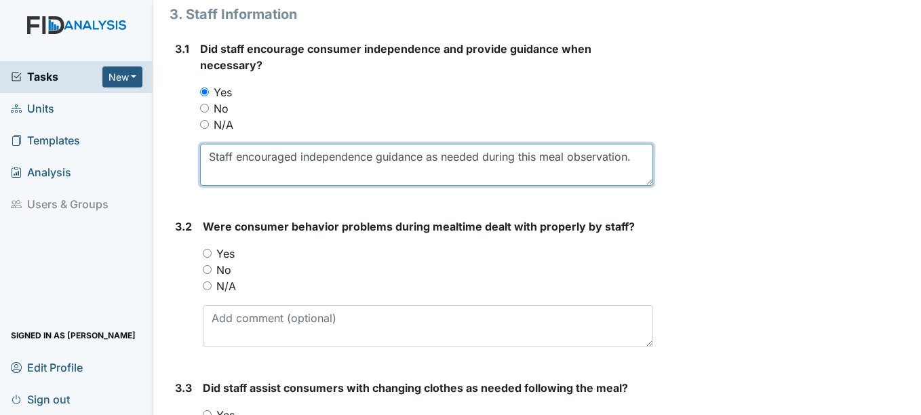
scroll to position [4070, 0]
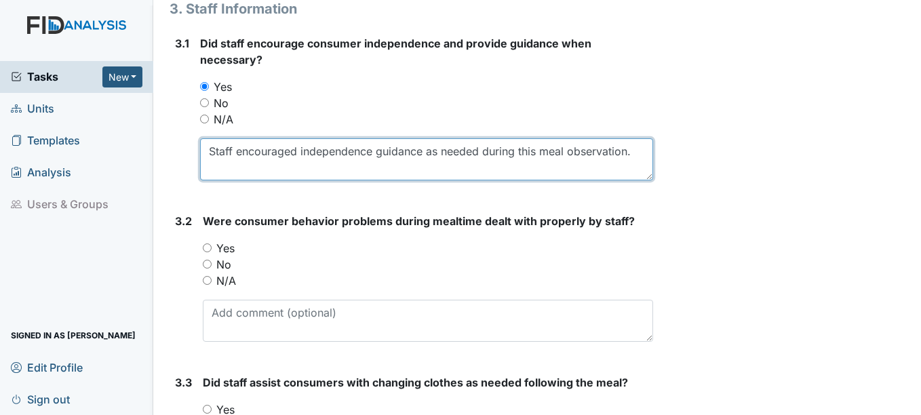
type textarea "Staff encouraged independence guidance as needed during this meal observation."
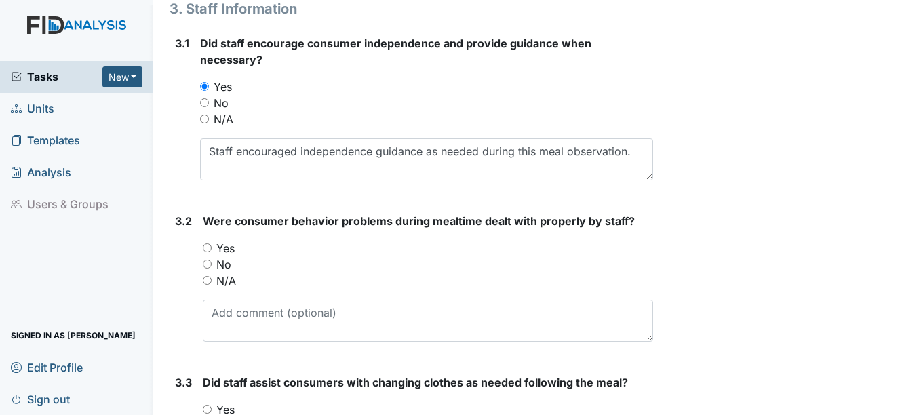
click at [209, 279] on input "N/A" at bounding box center [207, 280] width 9 height 9
radio input "true"
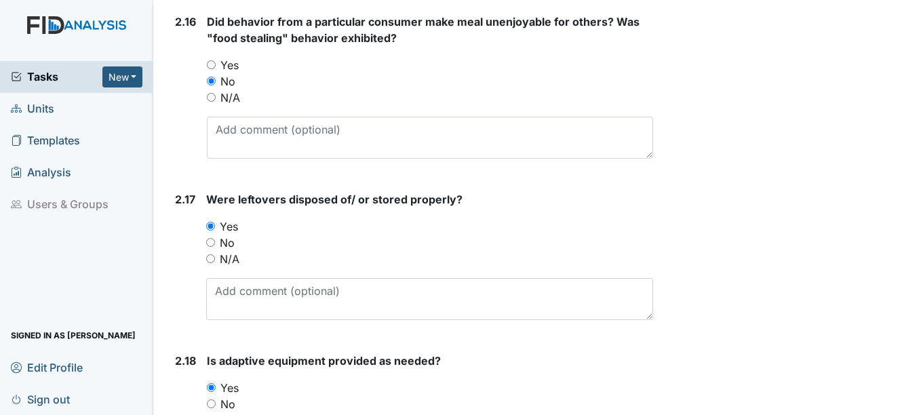
scroll to position [3527, 0]
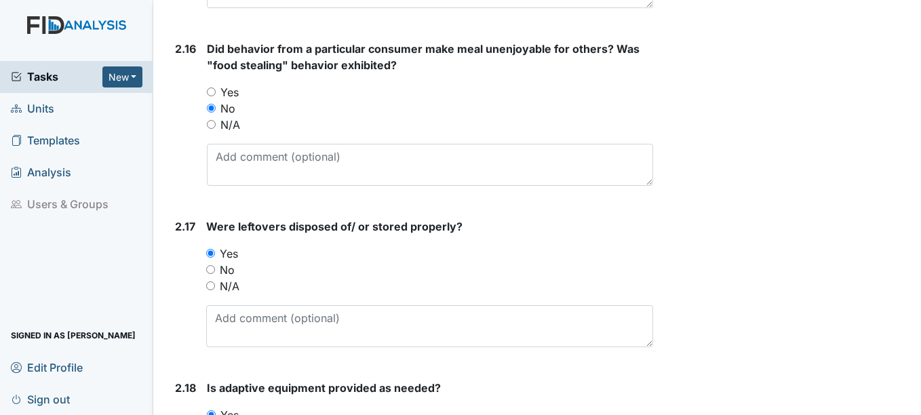
click at [212, 124] on input "N/A" at bounding box center [211, 124] width 9 height 9
radio input "true"
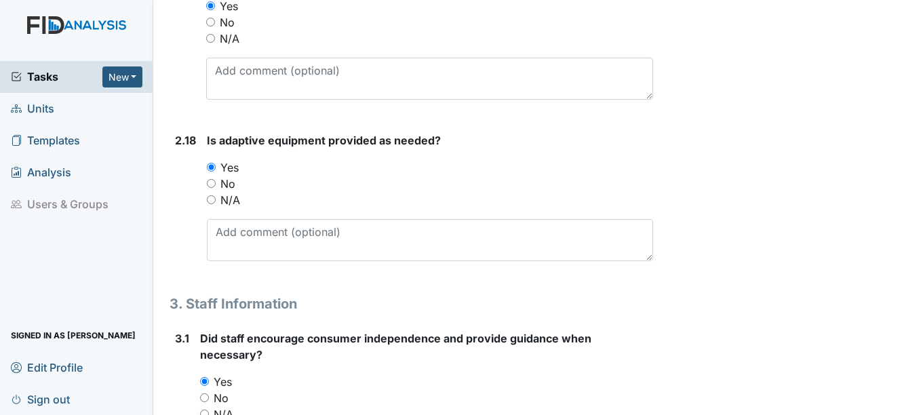
scroll to position [3799, 0]
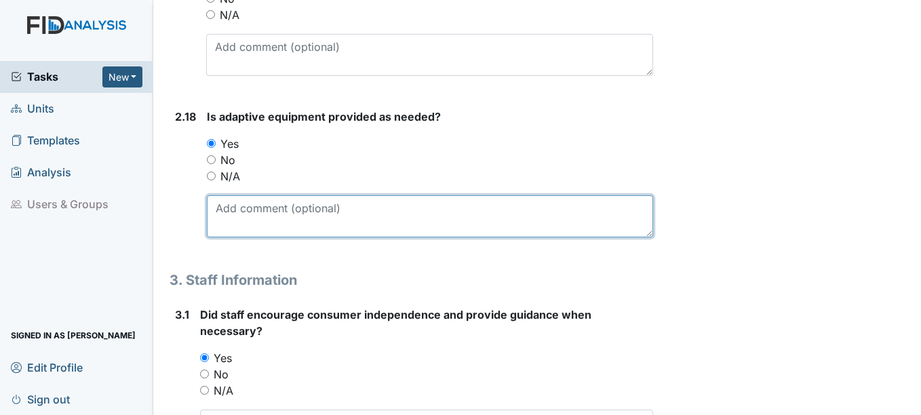
click at [214, 210] on textarea at bounding box center [430, 216] width 446 height 42
click at [279, 210] on textarea "KN bib, plateguard, NC" at bounding box center [430, 216] width 446 height 42
click at [345, 206] on textarea "KN bib, plate guard, NC" at bounding box center [430, 216] width 446 height 42
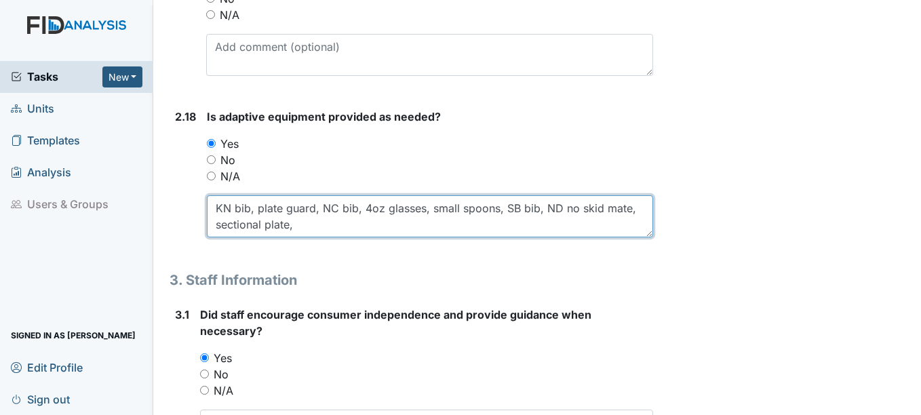
click at [345, 208] on textarea "KN bib, plate guard, NC bib, 4oz glasses, small spoons, SB bib, ND no skid mate…" at bounding box center [430, 216] width 446 height 42
click at [315, 227] on textarea "KN bib, plate guard, NC bib, 4oz glasses, small spoons, SB bib, ND no skid mate…" at bounding box center [430, 216] width 446 height 42
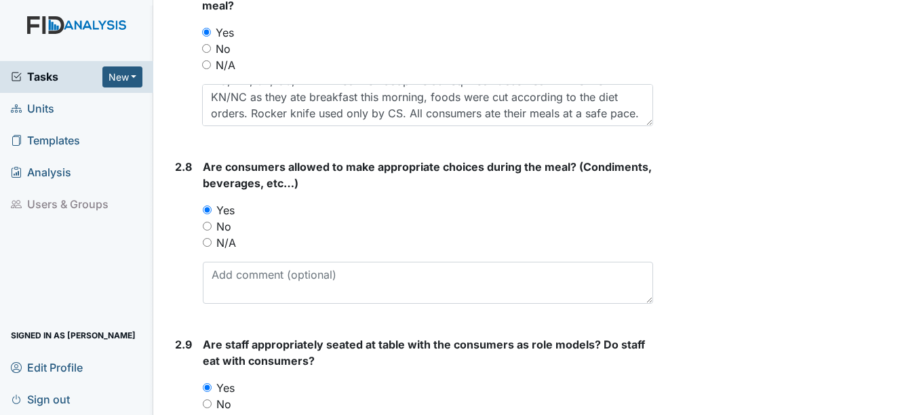
scroll to position [2035, 0]
type textarea "KN bib, plate guard, NC bib, 4oz glasses, small spoons, SB bib, ND no skid mate…"
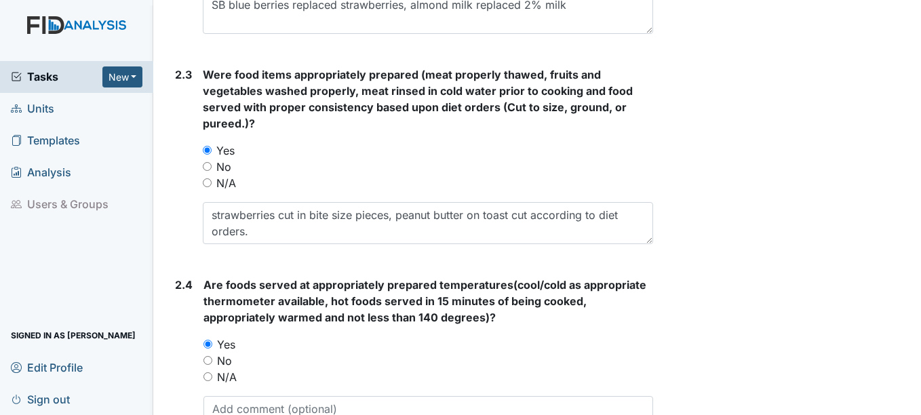
scroll to position [1153, 0]
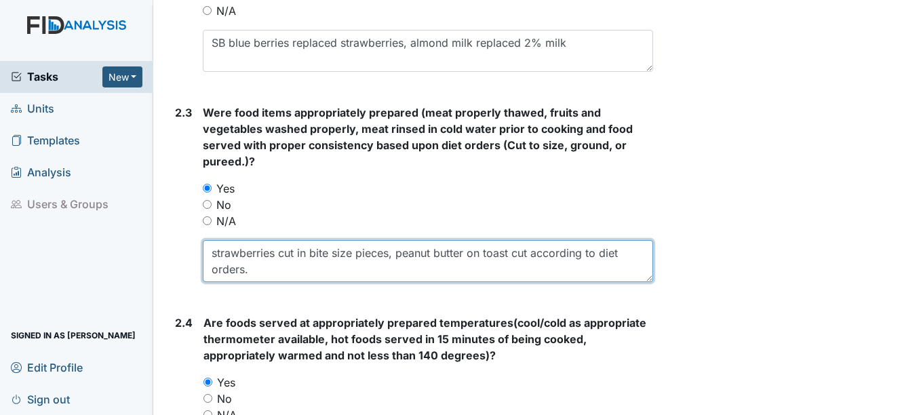
click at [261, 269] on textarea "strawberries cut in bite size pieces, peanut butter on toast cut according to d…" at bounding box center [428, 261] width 450 height 42
click at [309, 251] on textarea "strawberries cut in bite size pieces, peanut butter on toast cut according to d…" at bounding box center [428, 261] width 450 height 42
click at [347, 266] on textarea "ND food 1/4 cut, 4oz/8oz milk, cups bite size pieces, peanut butter on toast cu…" at bounding box center [428, 261] width 450 height 42
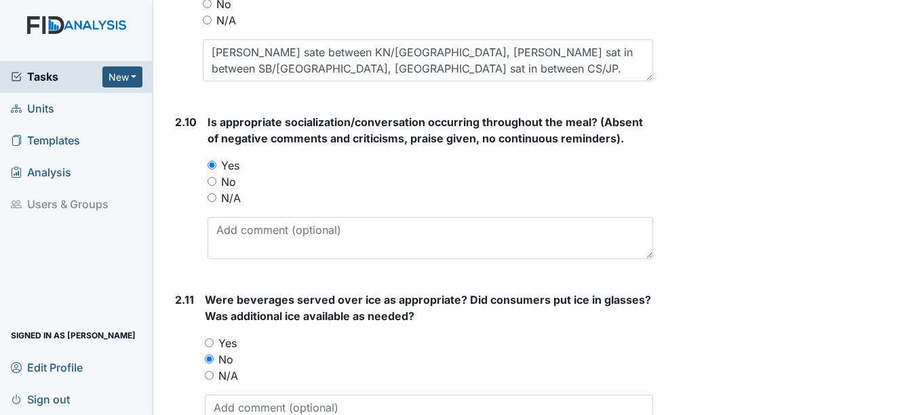
scroll to position [2442, 0]
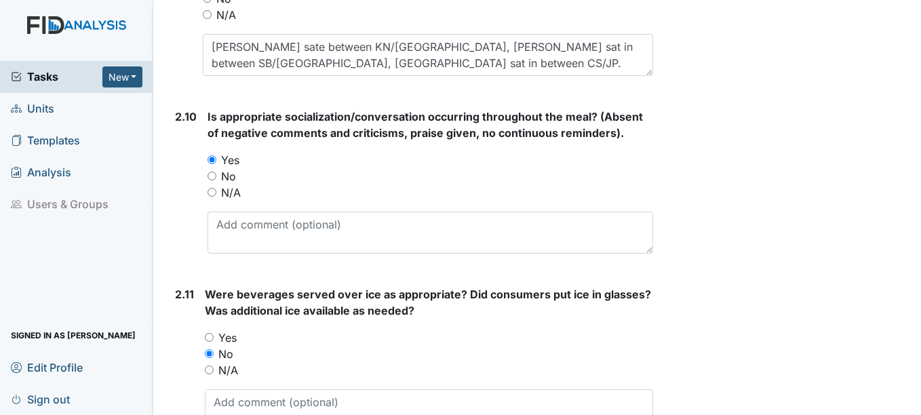
type textarea "ND food 1/4 cut, 4oz/8oz milk, SB prune juice 4oz, assisted with cutting as nee…"
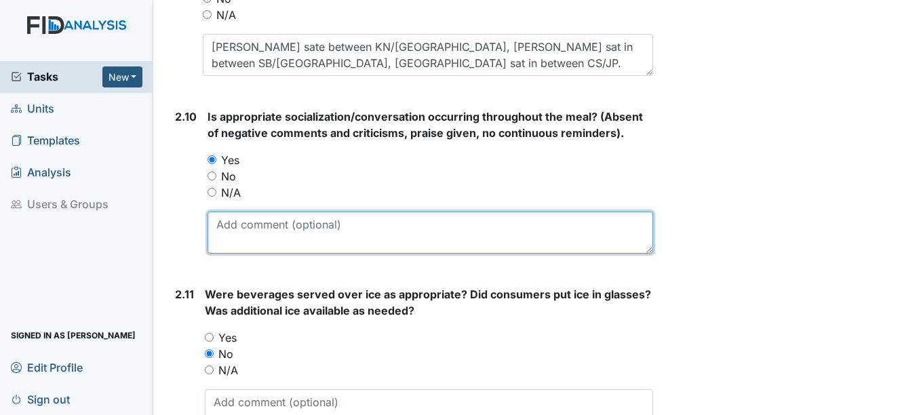
click at [218, 219] on textarea at bounding box center [430, 233] width 445 height 42
click at [331, 225] on textarea "was food enjoyed, activites for today" at bounding box center [430, 233] width 445 height 42
click at [422, 227] on textarea "was food enjoyed, activities for today" at bounding box center [430, 233] width 445 height 42
click at [430, 225] on textarea "was food enjoyed, activities for today, weaather" at bounding box center [430, 233] width 445 height 42
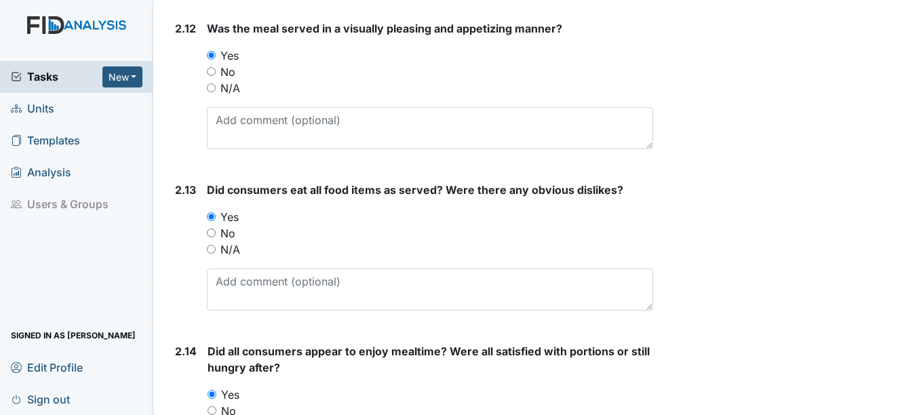
scroll to position [2917, 0]
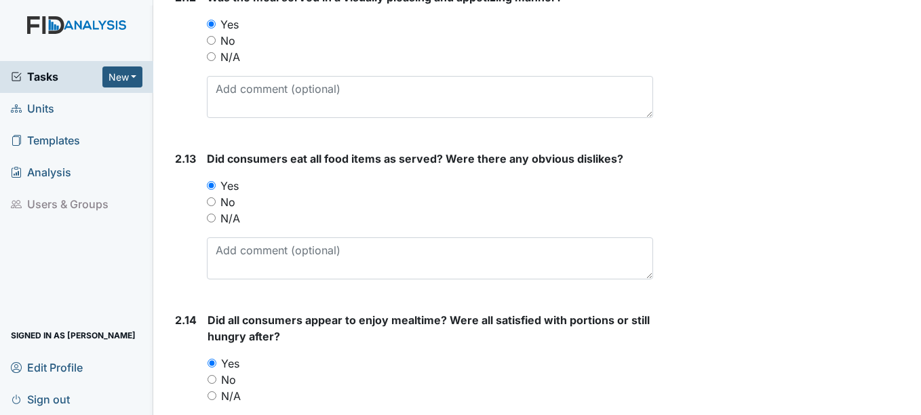
type textarea "was food enjoyed, activities for today, bowling, eating out"
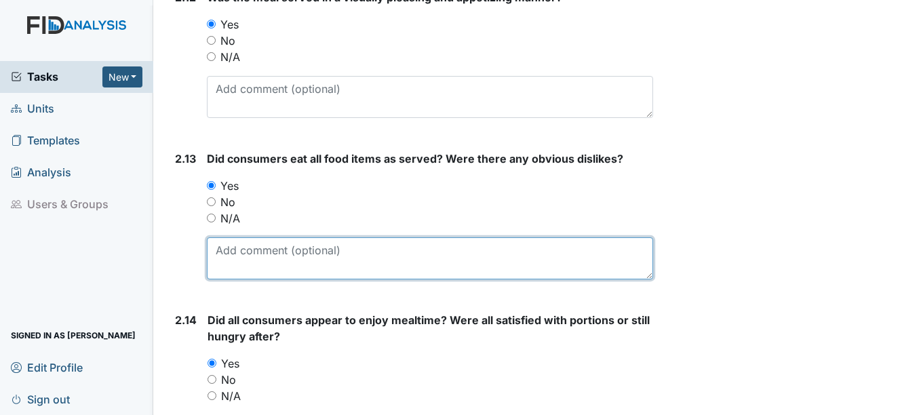
click at [252, 247] on textarea at bounding box center [430, 258] width 446 height 42
click at [214, 246] on textarea "did appear to enjoy eating peanut butter toast," at bounding box center [430, 258] width 446 height 42
click at [574, 252] on textarea "All consumers appeared to have enjoyed eating peanut butter toast," at bounding box center [430, 258] width 446 height 42
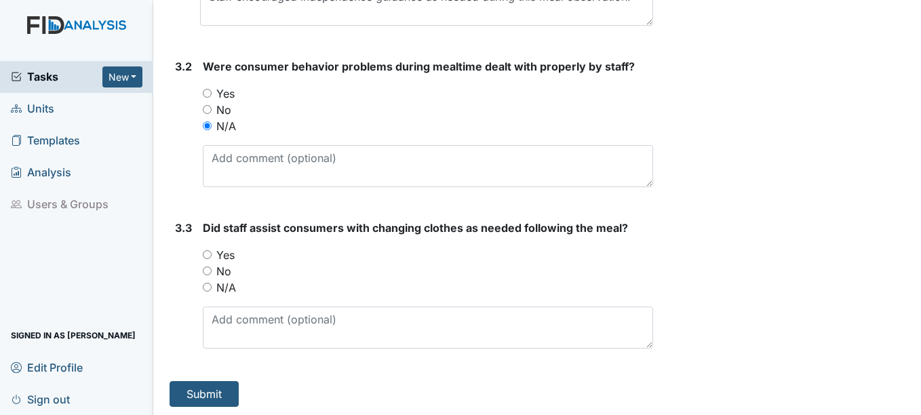
scroll to position [4227, 0]
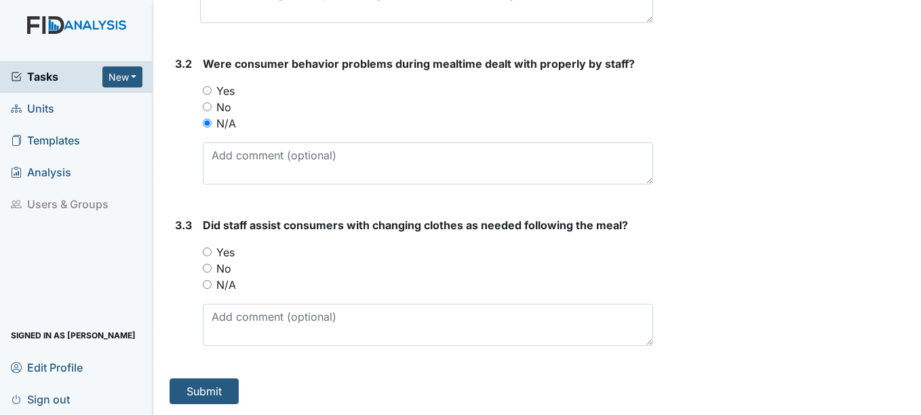
type textarea "All consumers appeared to have enjoyed eating peanut butter toast, strawberries…"
click at [210, 250] on input "Yes" at bounding box center [207, 252] width 9 height 9
radio input "true"
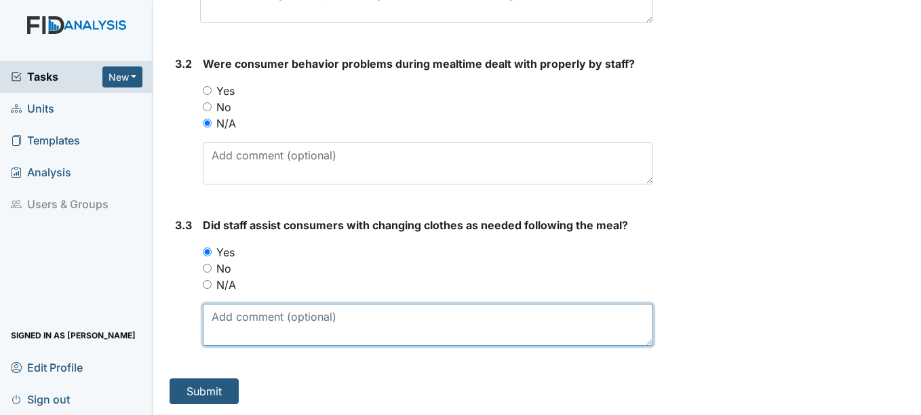
click at [231, 315] on textarea at bounding box center [428, 325] width 450 height 42
click at [309, 315] on textarea "DP strawberry drippes on her clothes" at bounding box center [428, 325] width 450 height 42
drag, startPoint x: 309, startPoint y: 315, endPoint x: 431, endPoint y: 315, distance: 122.1
click at [431, 315] on textarea "DP strawberry drippes on her clothes" at bounding box center [428, 325] width 450 height 42
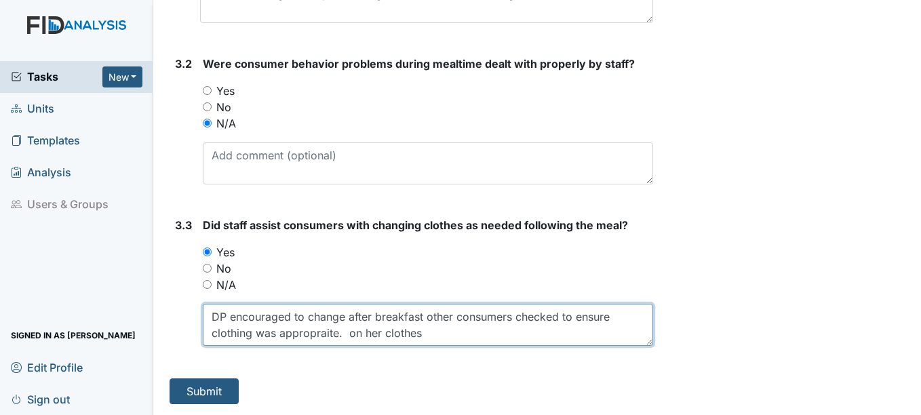
click at [429, 335] on textarea "DP encouraged to change after breakfast other consumers checked to ensure cloth…" at bounding box center [428, 325] width 450 height 42
click at [304, 333] on textarea "DP encouraged to change after breakfast other consumers checked to ensure cloth…" at bounding box center [428, 325] width 450 height 42
type textarea "DP encouraged to change after breakfast other consumers checked to ensure cloth…"
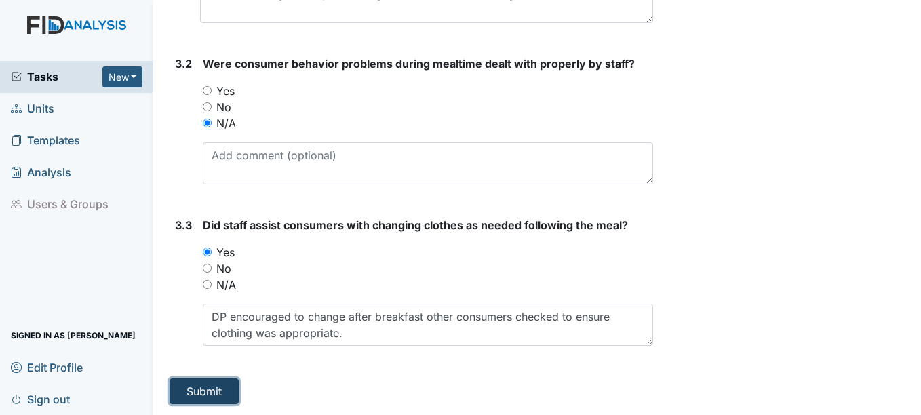
click at [203, 387] on button "Submit" at bounding box center [204, 392] width 69 height 26
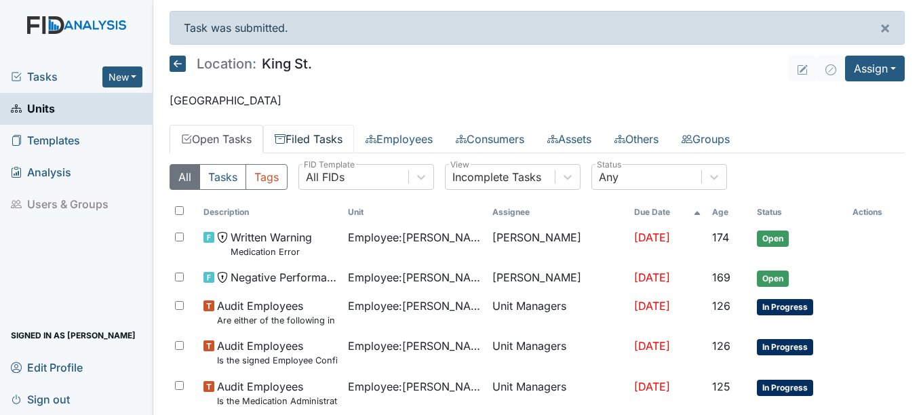
click at [337, 137] on link "Filed Tasks" at bounding box center [308, 139] width 91 height 28
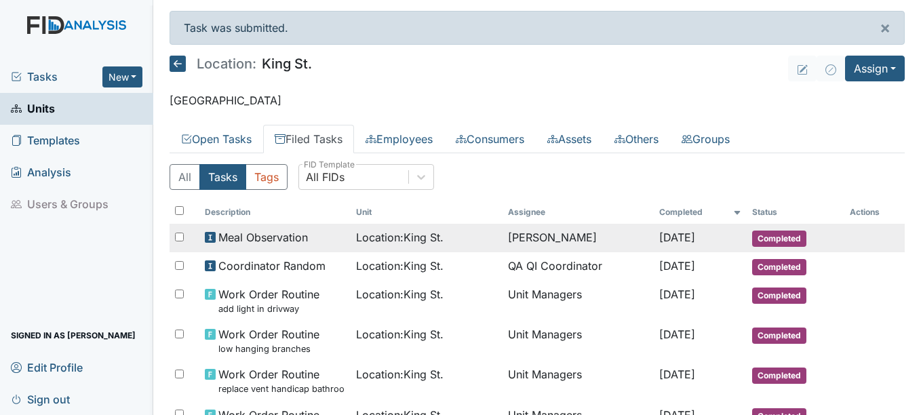
click at [778, 234] on span "Completed" at bounding box center [779, 239] width 54 height 16
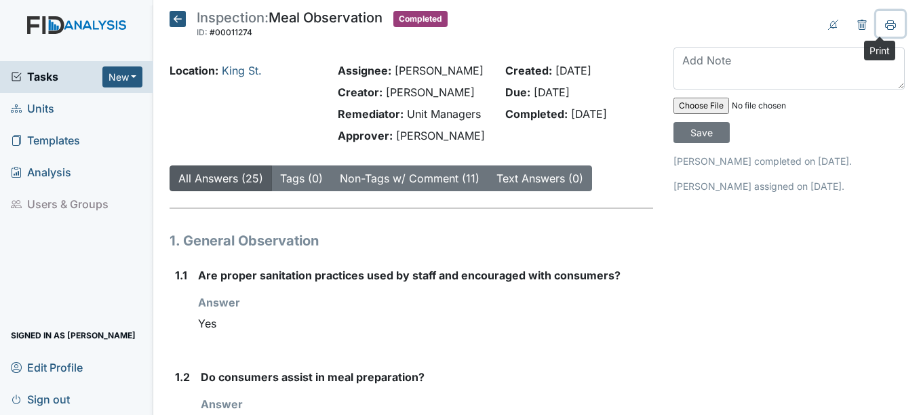
click at [885, 23] on icon at bounding box center [890, 23] width 11 height 7
click at [42, 106] on span "Units" at bounding box center [32, 108] width 43 height 21
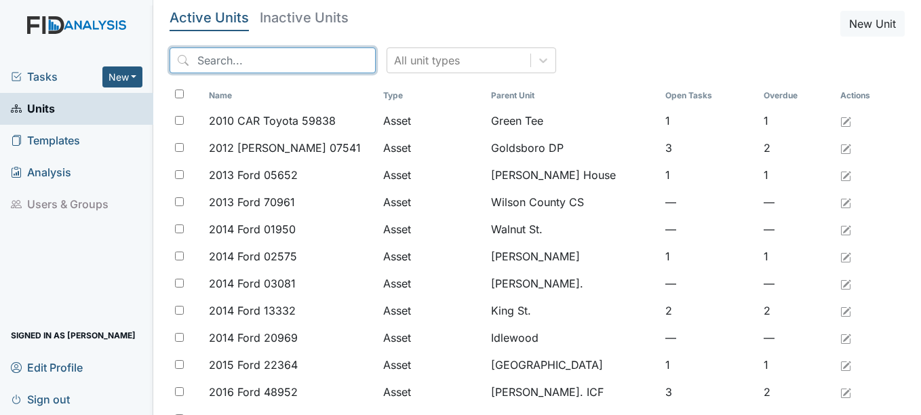
click at [255, 60] on input "search" at bounding box center [273, 60] width 206 height 26
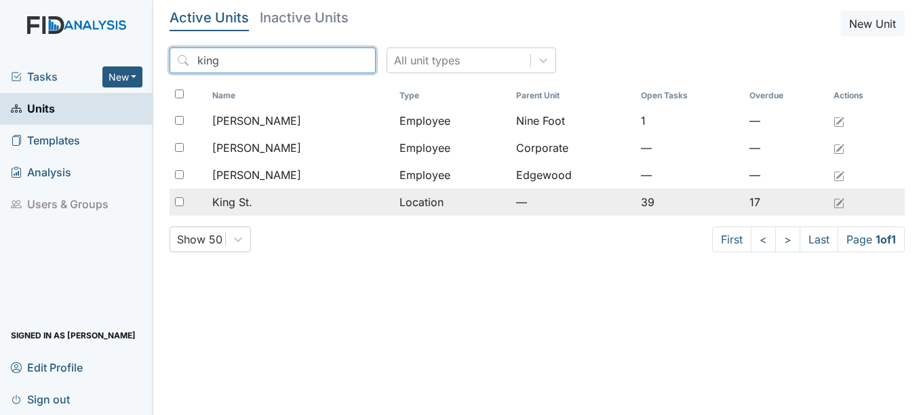
type input "king"
click at [238, 204] on span "King St." at bounding box center [232, 202] width 40 height 16
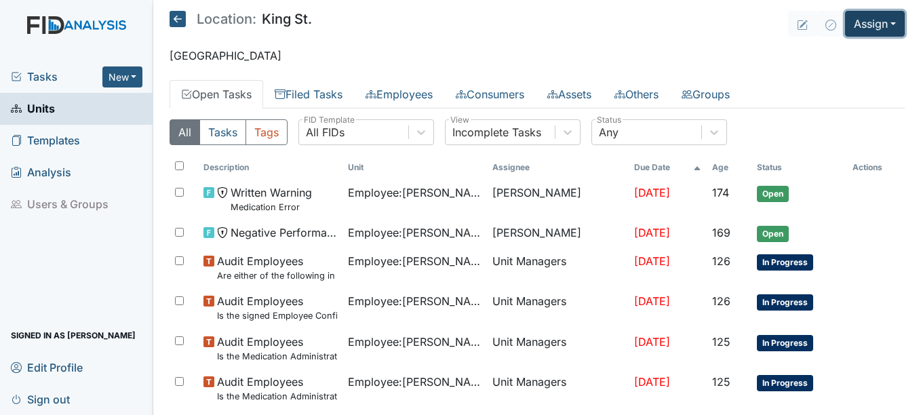
click at [883, 22] on button "Assign" at bounding box center [875, 24] width 60 height 26
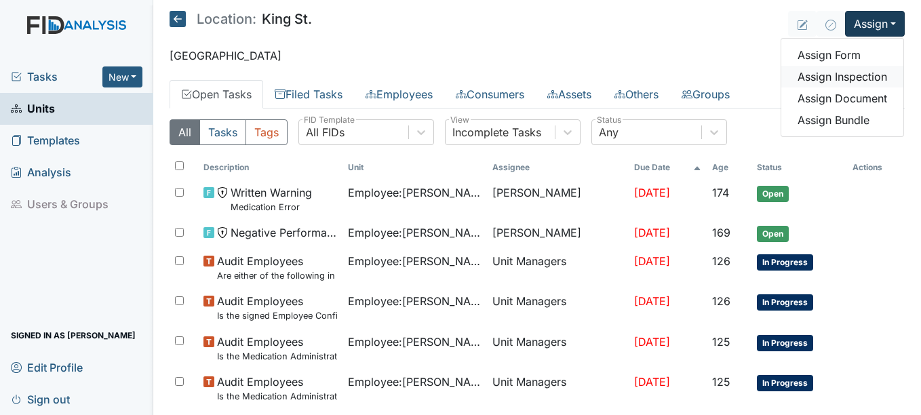
click at [857, 73] on link "Assign Inspection" at bounding box center [842, 77] width 122 height 22
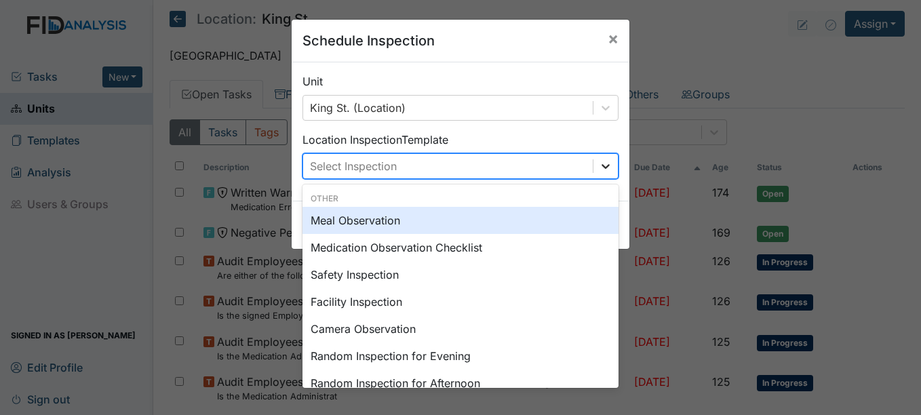
click at [602, 166] on icon at bounding box center [606, 166] width 8 height 5
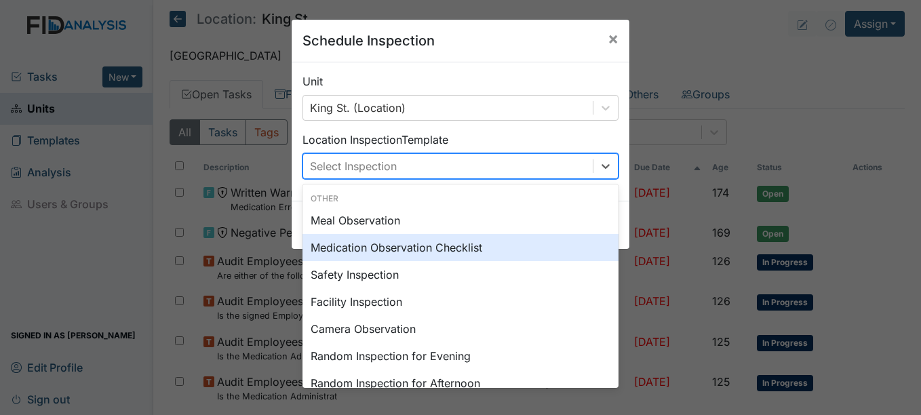
click at [465, 246] on div "Medication Observation Checklist" at bounding box center [461, 247] width 316 height 27
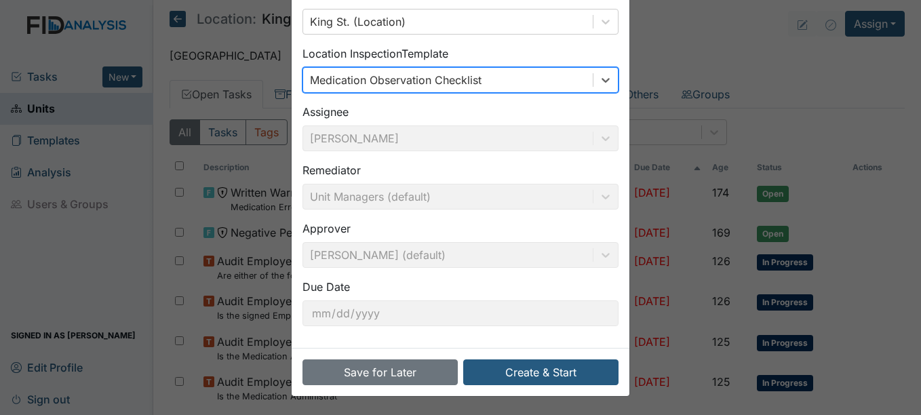
scroll to position [87, 0]
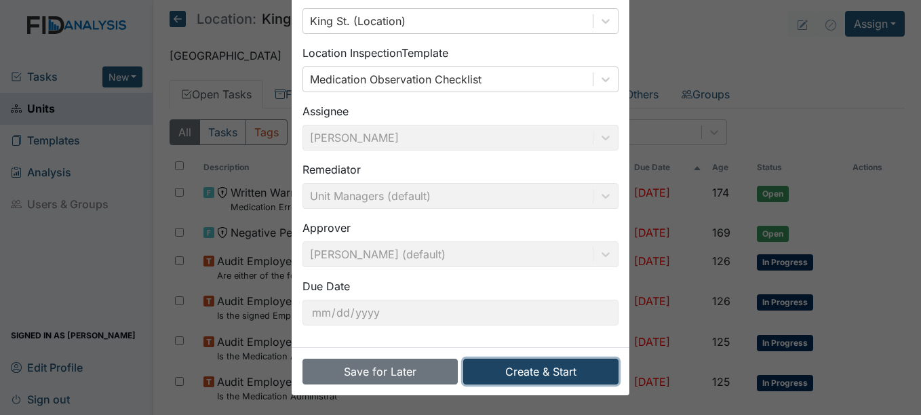
click at [568, 372] on button "Create & Start" at bounding box center [540, 372] width 155 height 26
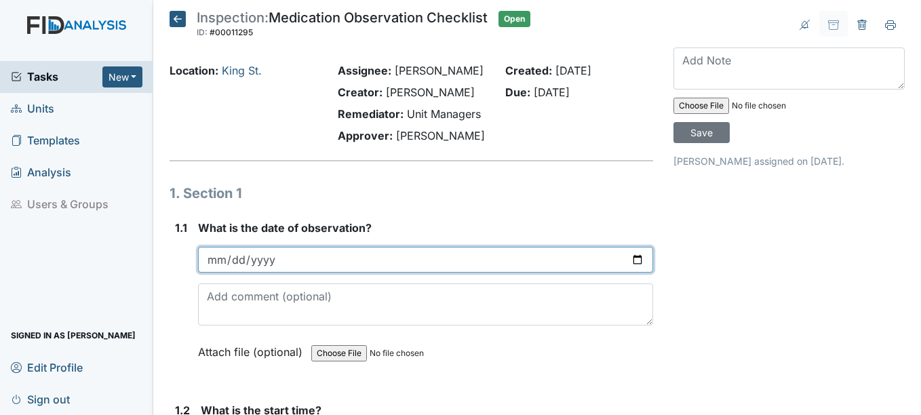
click at [220, 256] on input "date" at bounding box center [425, 260] width 454 height 26
type input "[DATE]"
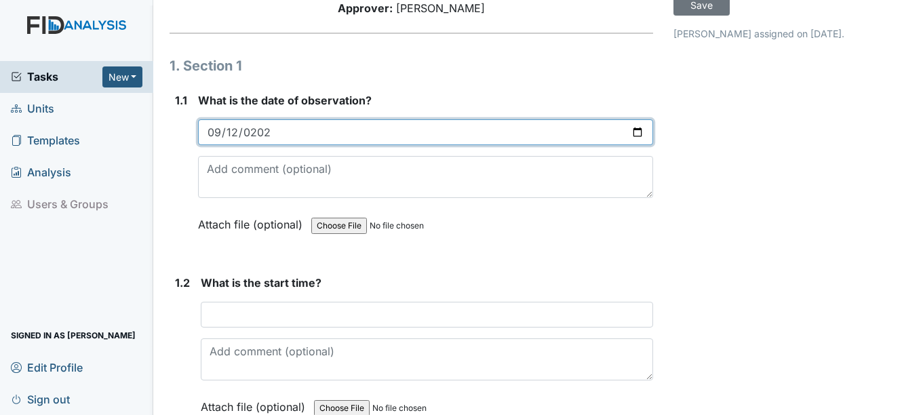
scroll to position [136, 0]
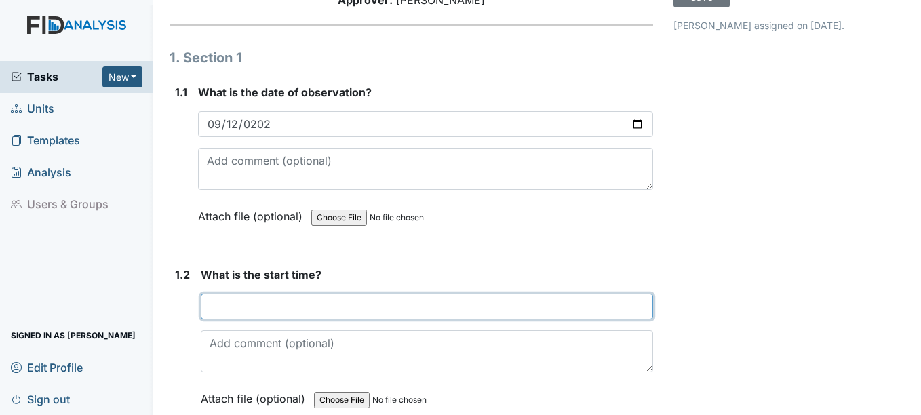
click at [228, 302] on input "text" at bounding box center [427, 307] width 452 height 26
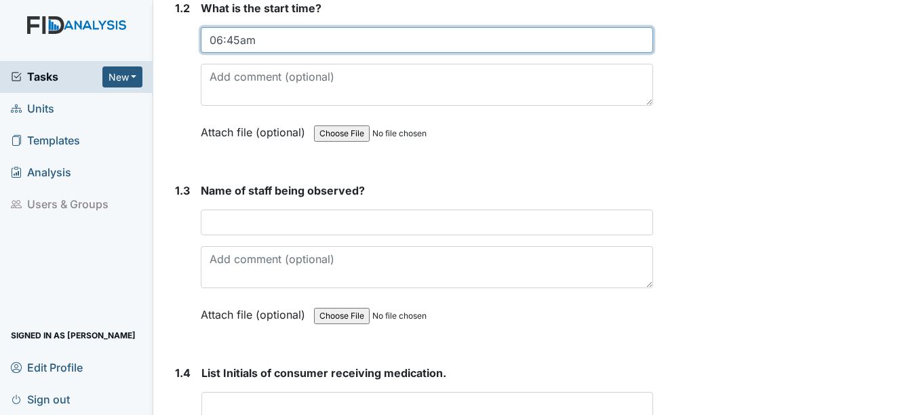
scroll to position [407, 0]
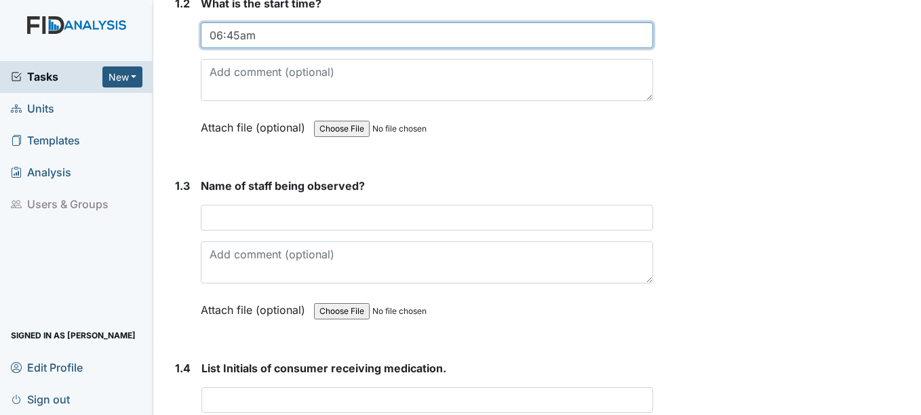
type input "06:45am"
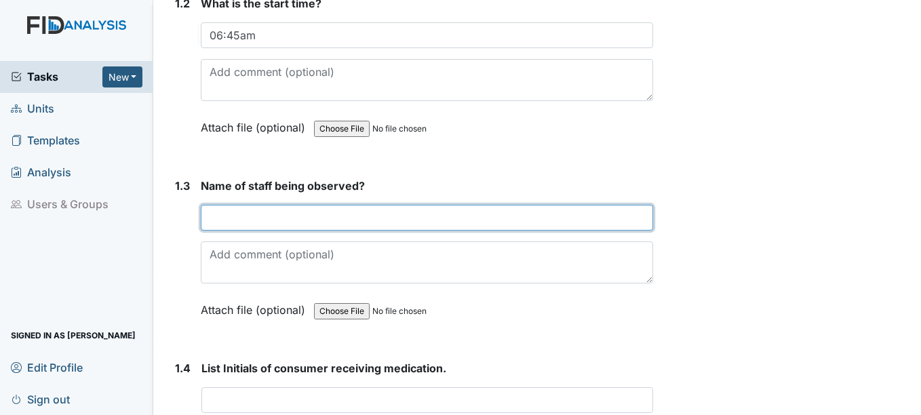
click at [216, 218] on input "text" at bounding box center [427, 218] width 452 height 26
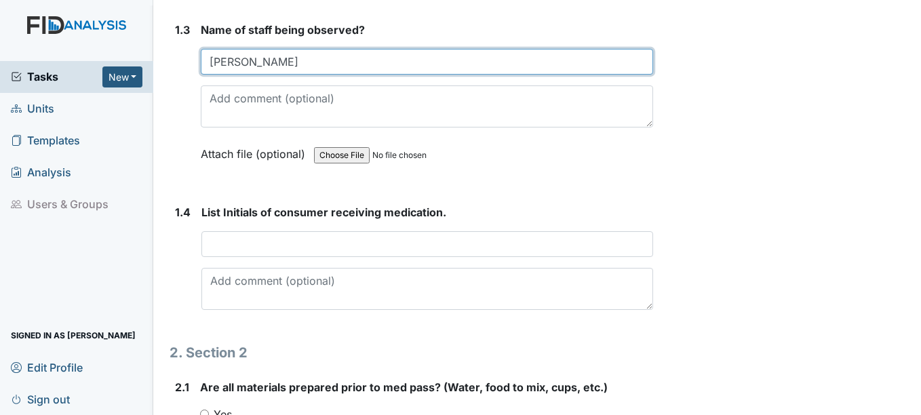
scroll to position [611, 0]
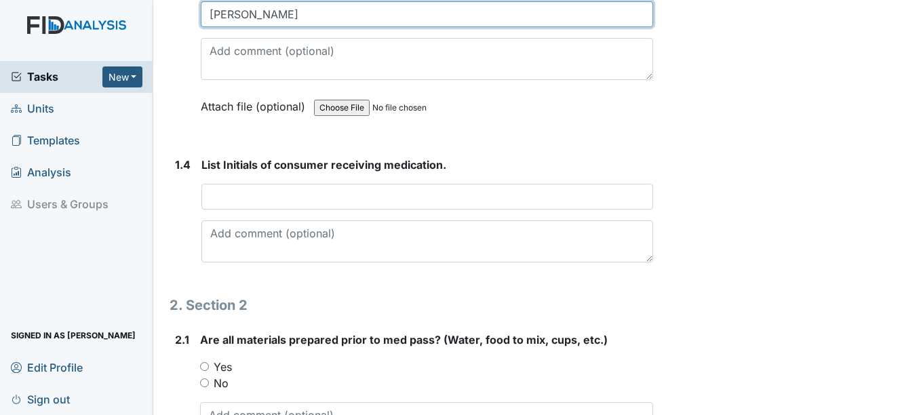
type input "[PERSON_NAME]"
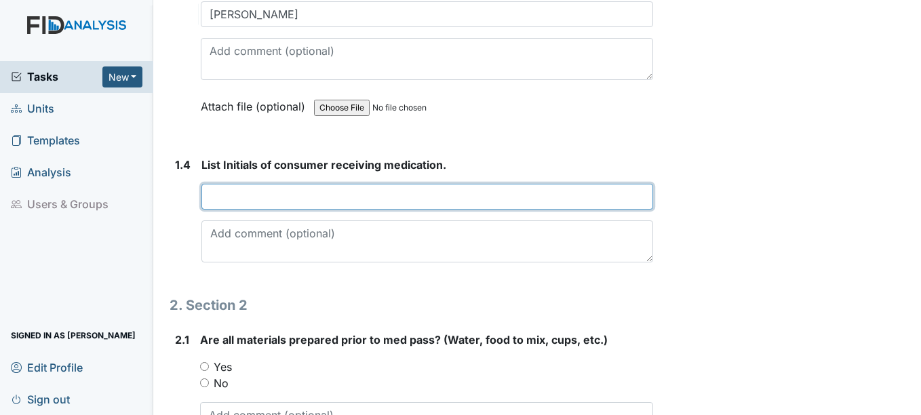
click at [218, 195] on input "text" at bounding box center [426, 197] width 451 height 26
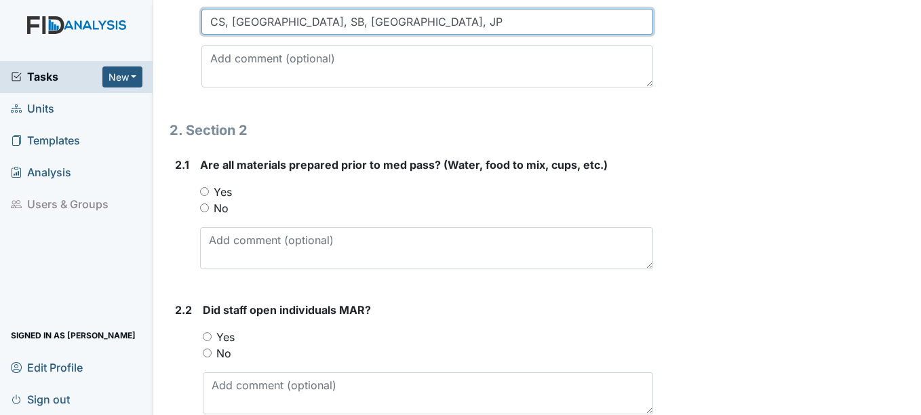
scroll to position [814, 0]
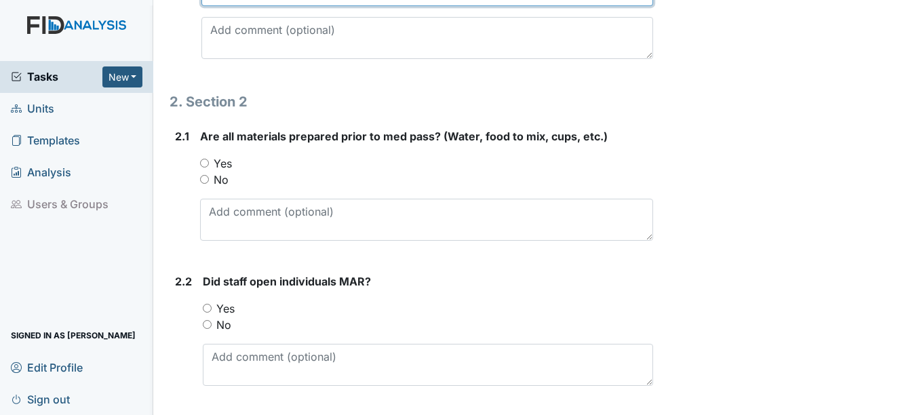
type input "CS, [GEOGRAPHIC_DATA], SB, [GEOGRAPHIC_DATA], JP"
click at [205, 162] on input "Yes" at bounding box center [204, 163] width 9 height 9
radio input "true"
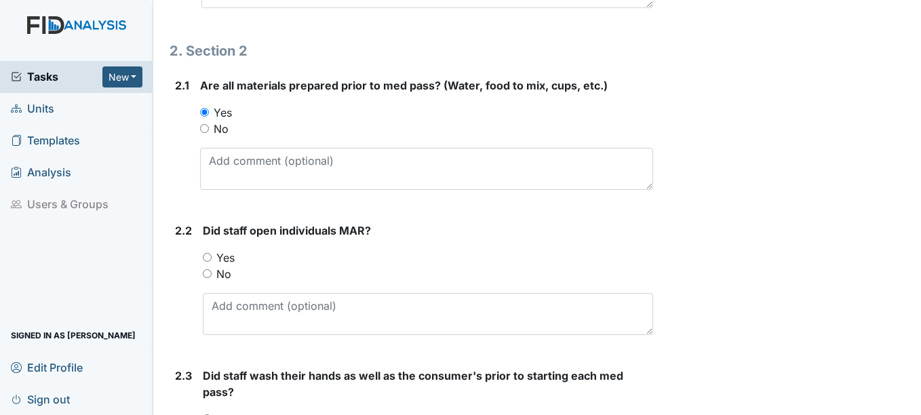
scroll to position [950, 0]
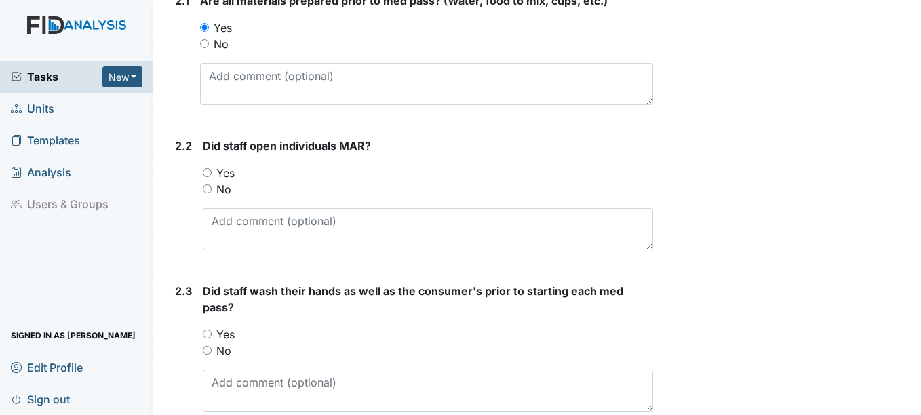
click at [208, 172] on input "Yes" at bounding box center [207, 172] width 9 height 9
radio input "true"
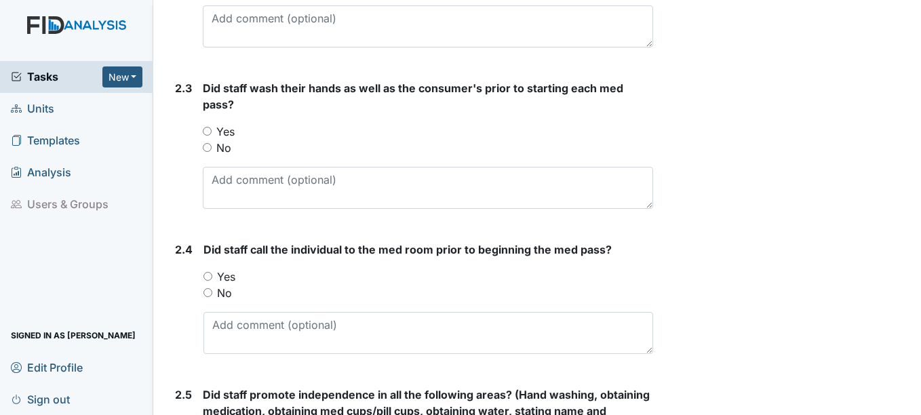
scroll to position [1153, 0]
click at [208, 130] on input "Yes" at bounding box center [207, 130] width 9 height 9
radio input "true"
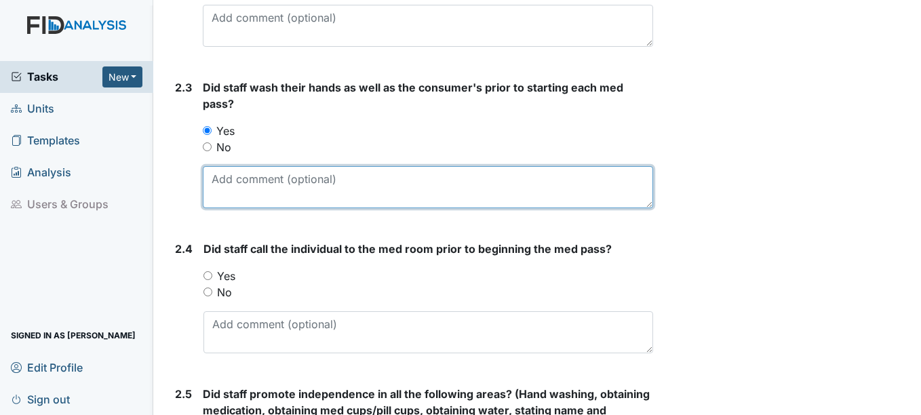
click at [212, 185] on textarea at bounding box center [428, 187] width 450 height 42
click at [330, 180] on textarea "prior to washing her hands she cleaned the area" at bounding box center [428, 187] width 450 height 42
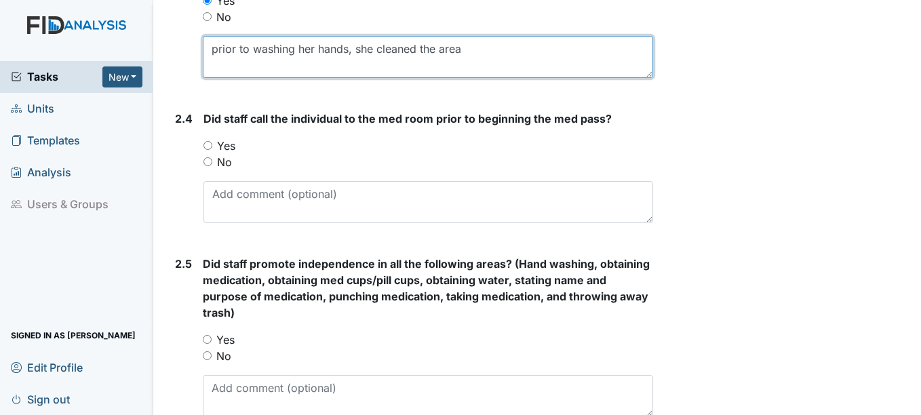
scroll to position [1289, 0]
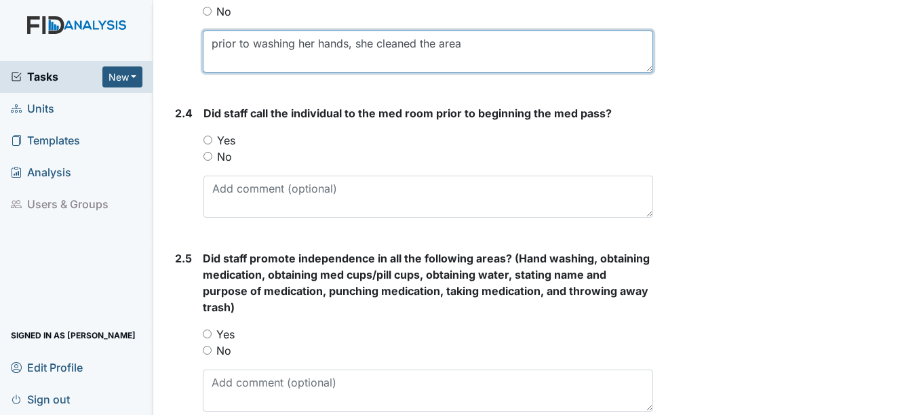
type textarea "prior to washing her hands, she cleaned the area"
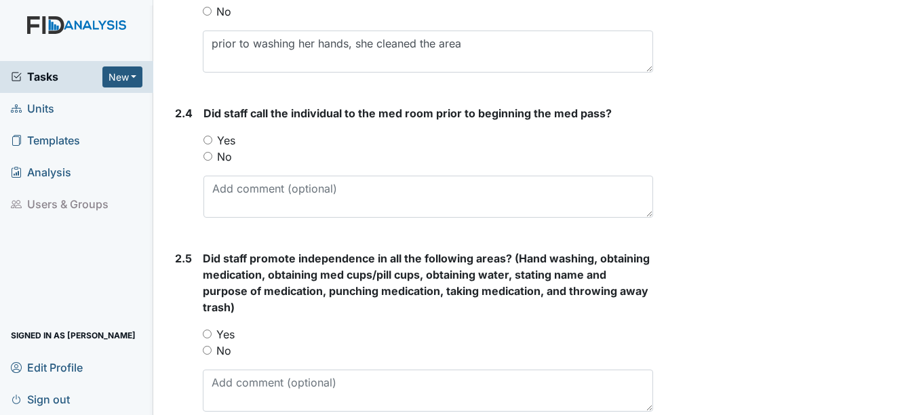
click at [207, 140] on input "Yes" at bounding box center [208, 140] width 9 height 9
radio input "true"
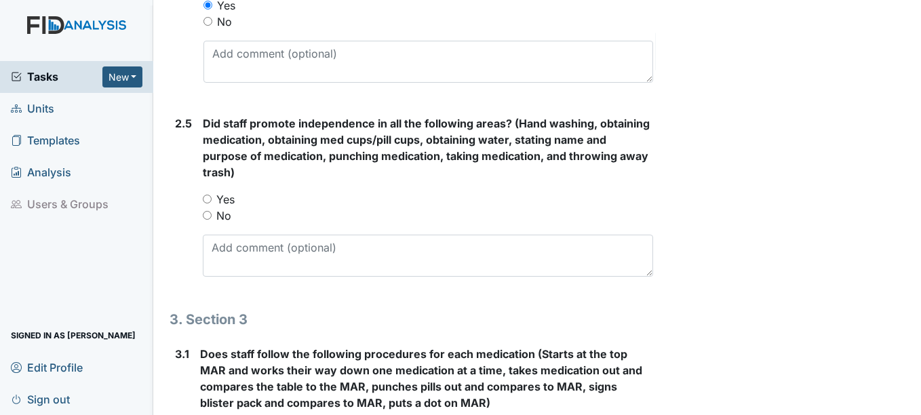
scroll to position [1425, 0]
click at [208, 199] on input "Yes" at bounding box center [207, 198] width 9 height 9
radio input "true"
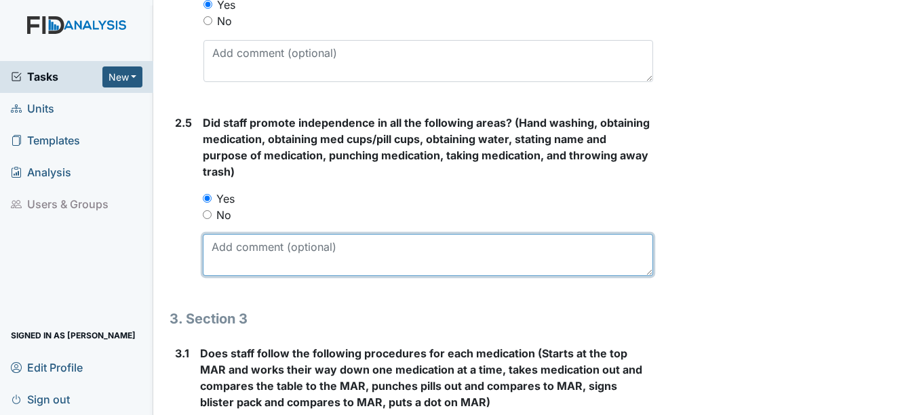
click at [233, 249] on textarea at bounding box center [428, 255] width 450 height 42
click at [270, 243] on textarea "[PERSON_NAME] engaged" at bounding box center [428, 255] width 450 height 42
click at [379, 246] on textarea "[PERSON_NAME] actively engaged" at bounding box center [428, 255] width 450 height 42
click at [274, 244] on textarea "[PERSON_NAME] actively engaged the consumers" at bounding box center [428, 255] width 450 height 42
click at [431, 247] on textarea "[PERSON_NAME] actively engaged the consumers" at bounding box center [428, 255] width 450 height 42
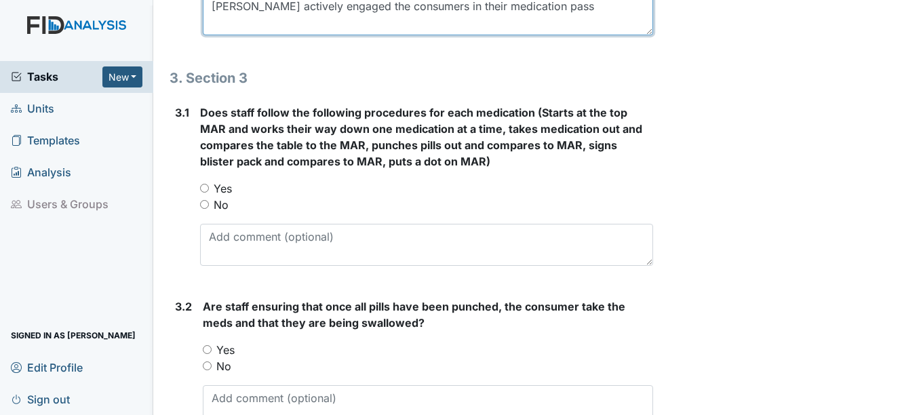
scroll to position [1696, 0]
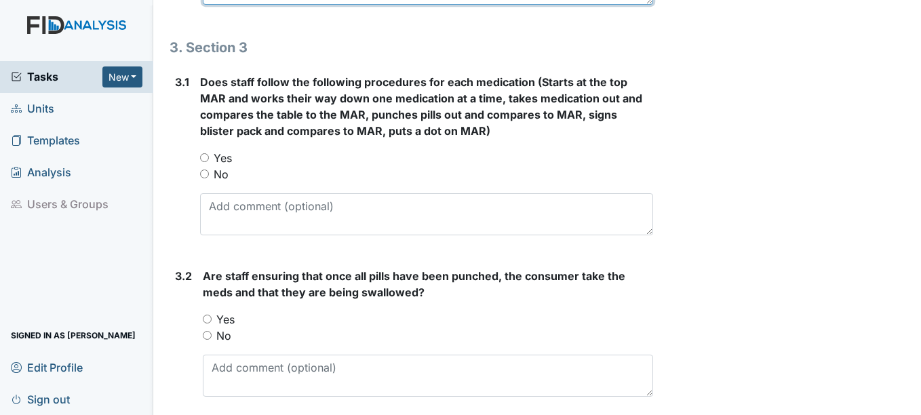
type textarea "[PERSON_NAME] actively engaged the consumers in their medication pass"
click at [204, 159] on input "Yes" at bounding box center [204, 157] width 9 height 9
radio input "true"
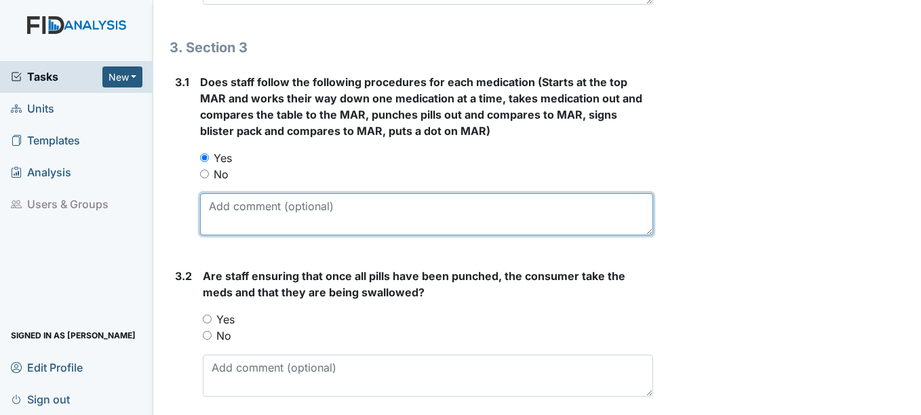
click at [229, 207] on textarea at bounding box center [426, 214] width 452 height 42
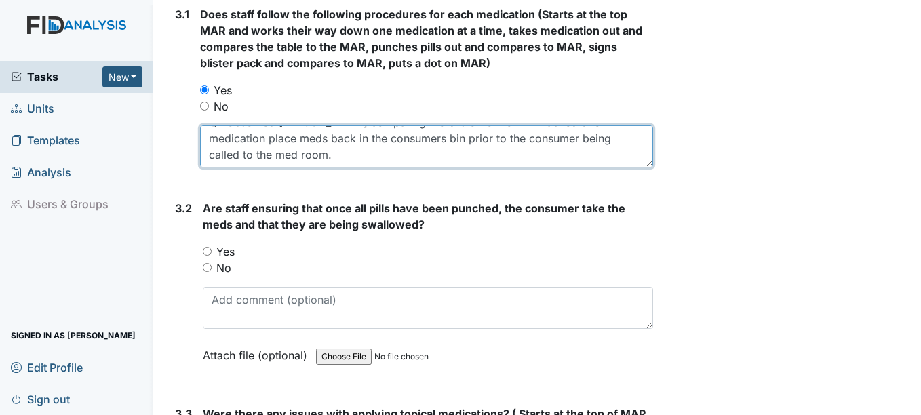
type textarea "QP observed [PERSON_NAME] comparing the blister to the MAR racked due medicatio…"
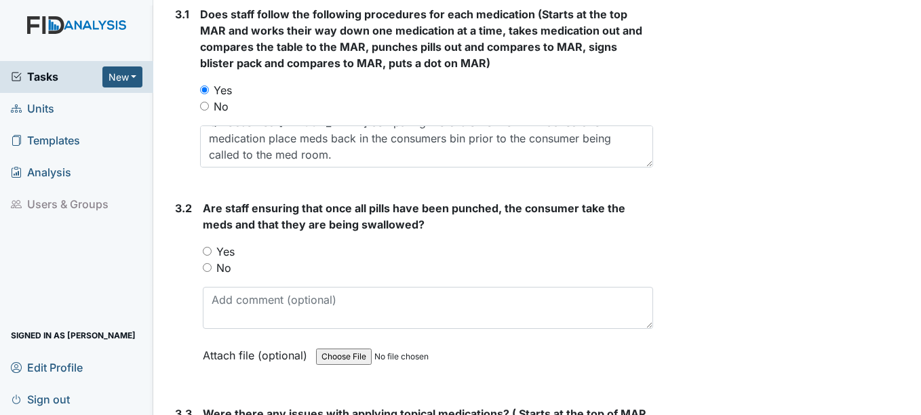
click at [207, 250] on input "Yes" at bounding box center [207, 251] width 9 height 9
radio input "true"
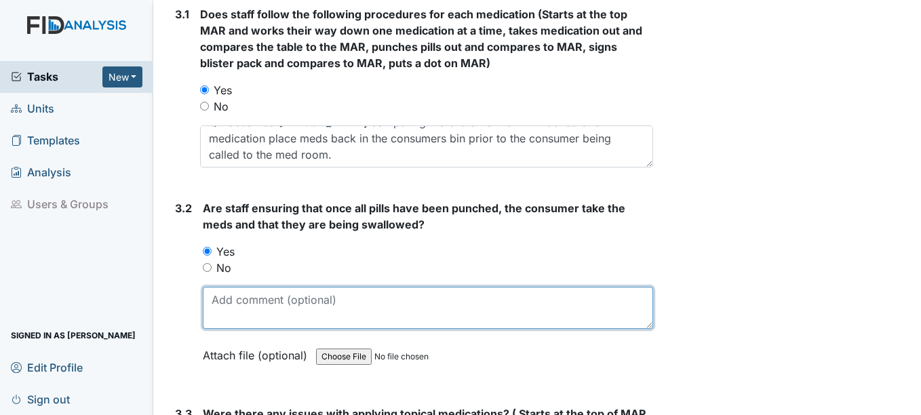
click at [224, 302] on textarea at bounding box center [428, 308] width 450 height 42
click at [508, 298] on textarea "QP observed after pills were punched placed in the consumers mouth" at bounding box center [428, 308] width 450 height 42
click at [476, 296] on textarea "QP observed after pills were punched placed in the consumer's mouth" at bounding box center [428, 308] width 450 height 42
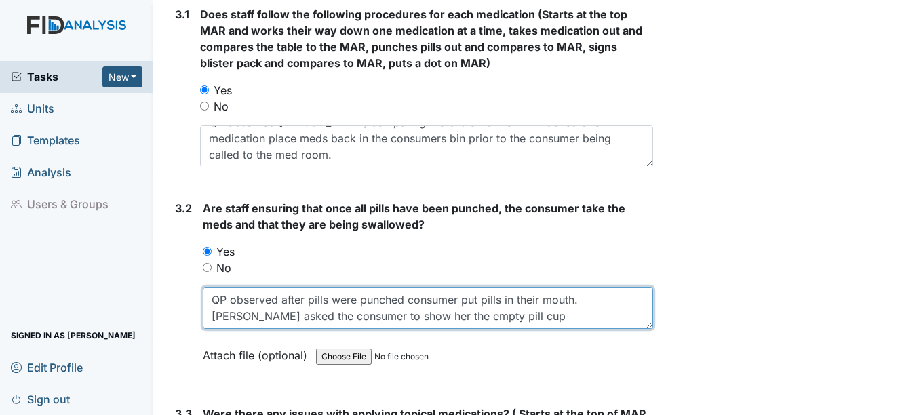
click at [596, 299] on textarea "QP observed after pills were punched consumer put pills in their mouth. [PERSON…" at bounding box center [428, 308] width 450 height 42
click at [483, 316] on textarea "QP observed after pills were punched consumer put pills in their mouth. [PERSON…" at bounding box center [428, 308] width 450 height 42
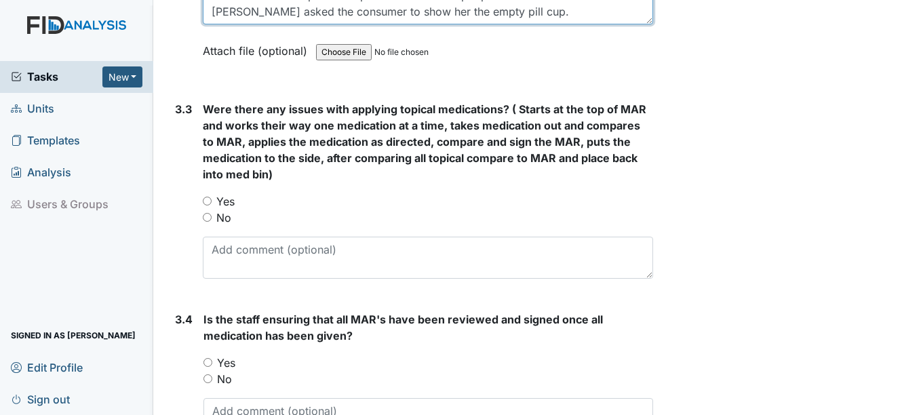
scroll to position [2103, 0]
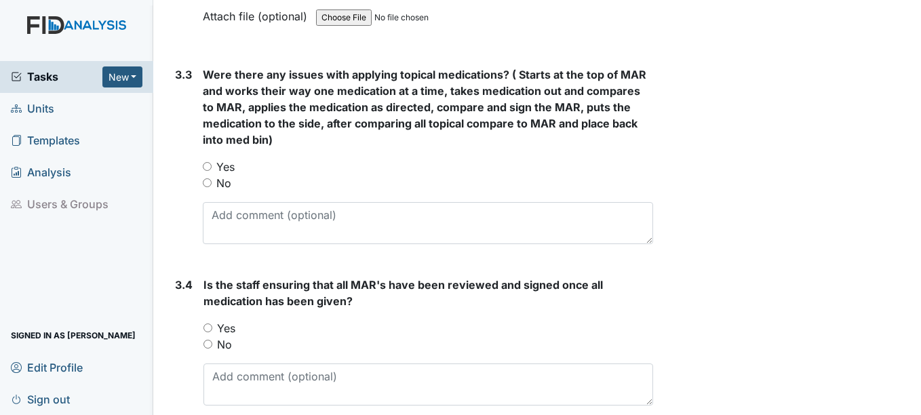
type textarea "QP observed after pills were punched consumer put pills in their mouth. [PERSON…"
click at [208, 181] on input "No" at bounding box center [207, 182] width 9 height 9
radio input "true"
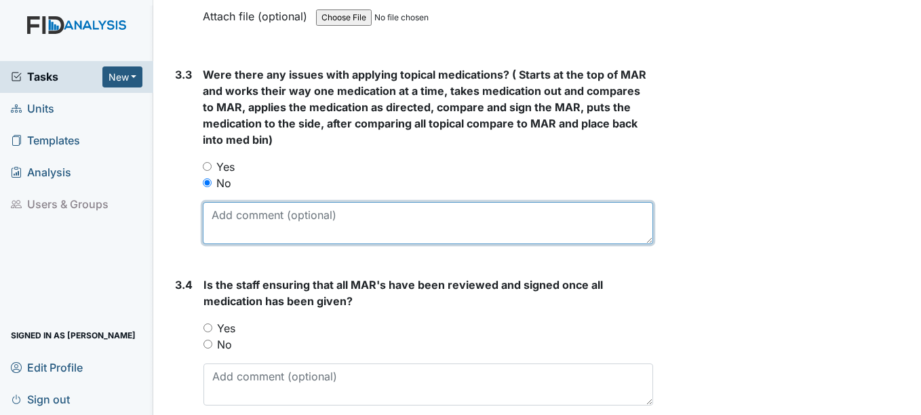
click at [231, 220] on textarea at bounding box center [428, 223] width 450 height 42
click at [294, 212] on textarea "NC eyedrops," at bounding box center [428, 223] width 450 height 42
type textarea "N"
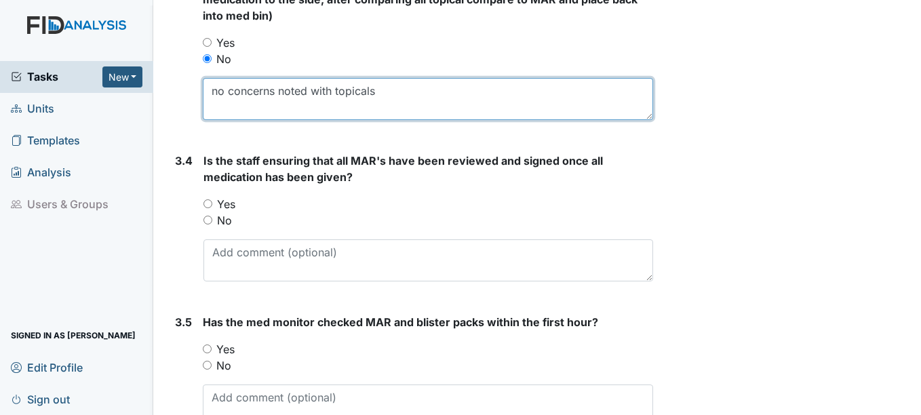
scroll to position [2239, 0]
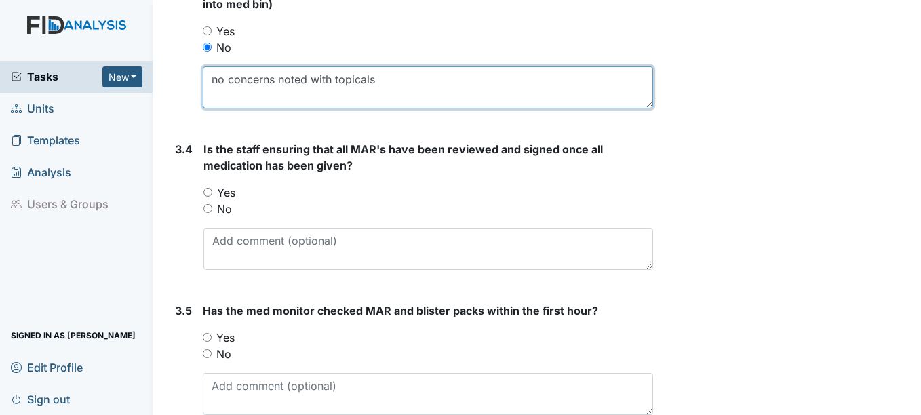
type textarea "no concerns noted with topicals"
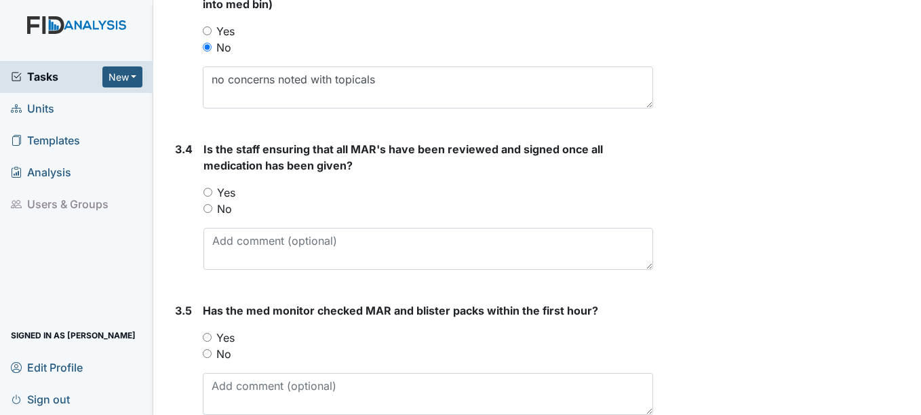
click at [208, 193] on input "Yes" at bounding box center [208, 192] width 9 height 9
radio input "true"
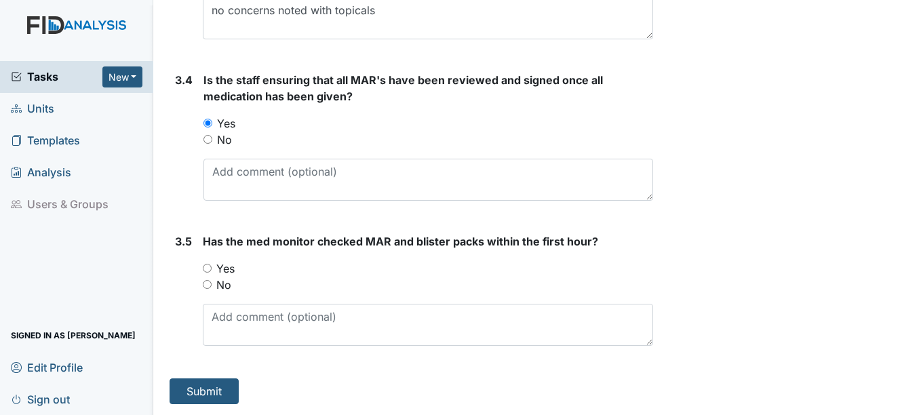
click at [207, 271] on input "Yes" at bounding box center [207, 268] width 9 height 9
radio input "true"
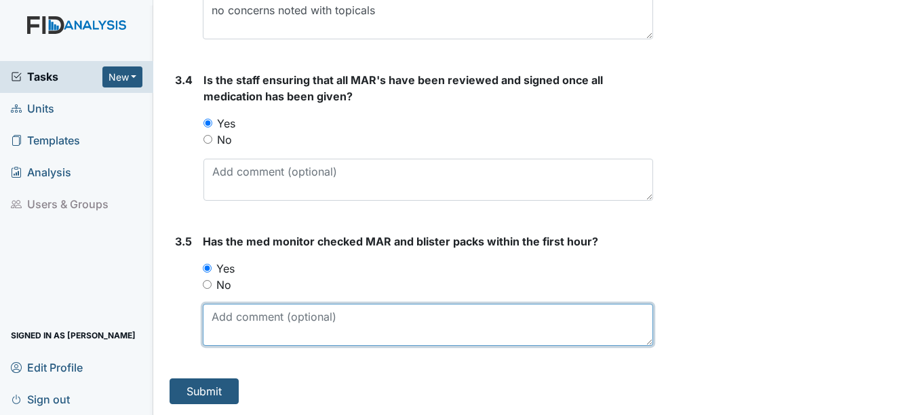
click at [218, 326] on textarea at bounding box center [428, 325] width 450 height 42
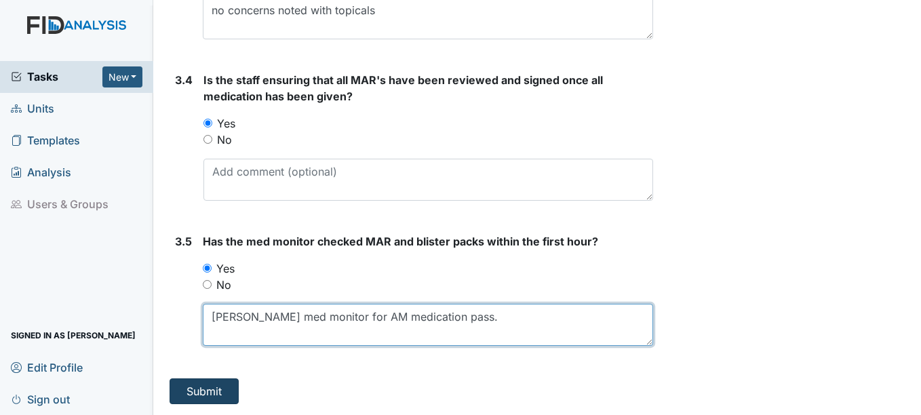
type textarea "[PERSON_NAME] med monitor for AM medication pass."
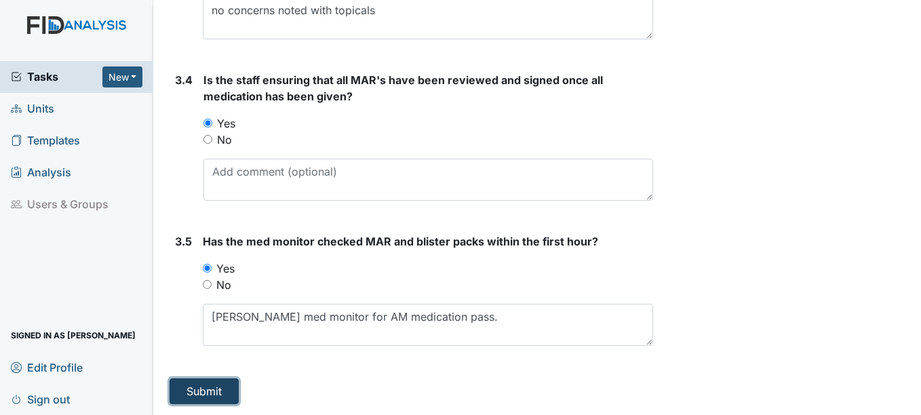
click at [206, 393] on button "Submit" at bounding box center [204, 392] width 69 height 26
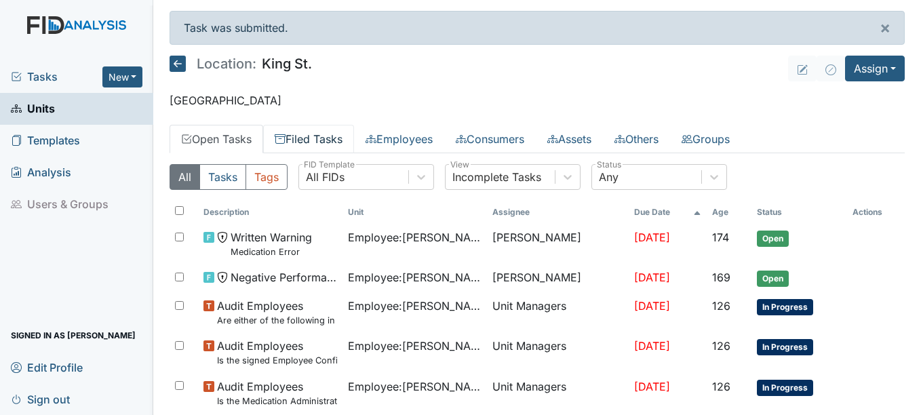
click at [333, 139] on link "Filed Tasks" at bounding box center [308, 139] width 91 height 28
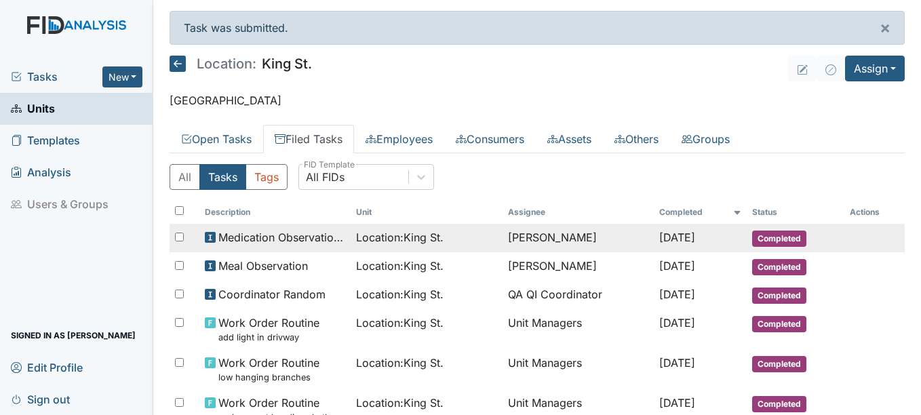
click at [772, 235] on span "Completed" at bounding box center [779, 239] width 54 height 16
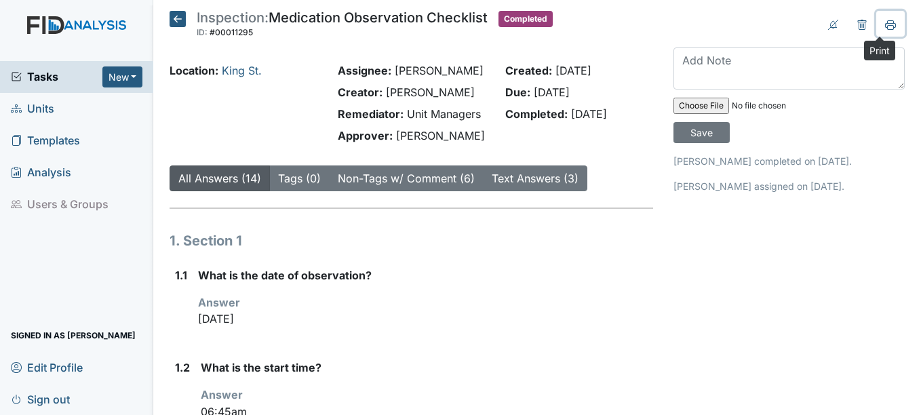
click at [885, 23] on icon at bounding box center [890, 23] width 11 height 7
